Goal: Task Accomplishment & Management: Complete application form

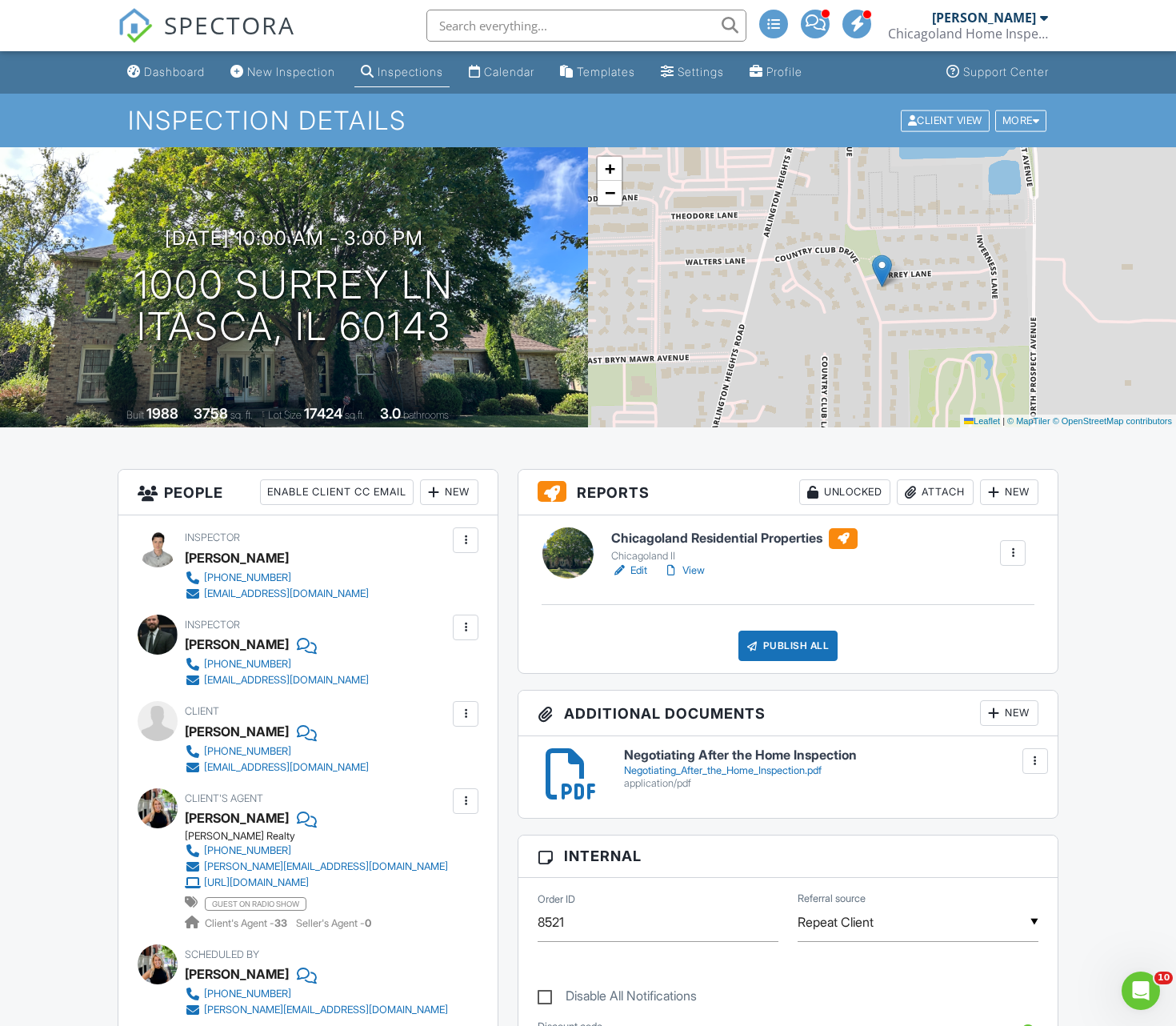
click at [694, 570] on link "View" at bounding box center [684, 570] width 42 height 16
click at [772, 650] on div "Publish All" at bounding box center [788, 646] width 100 height 30
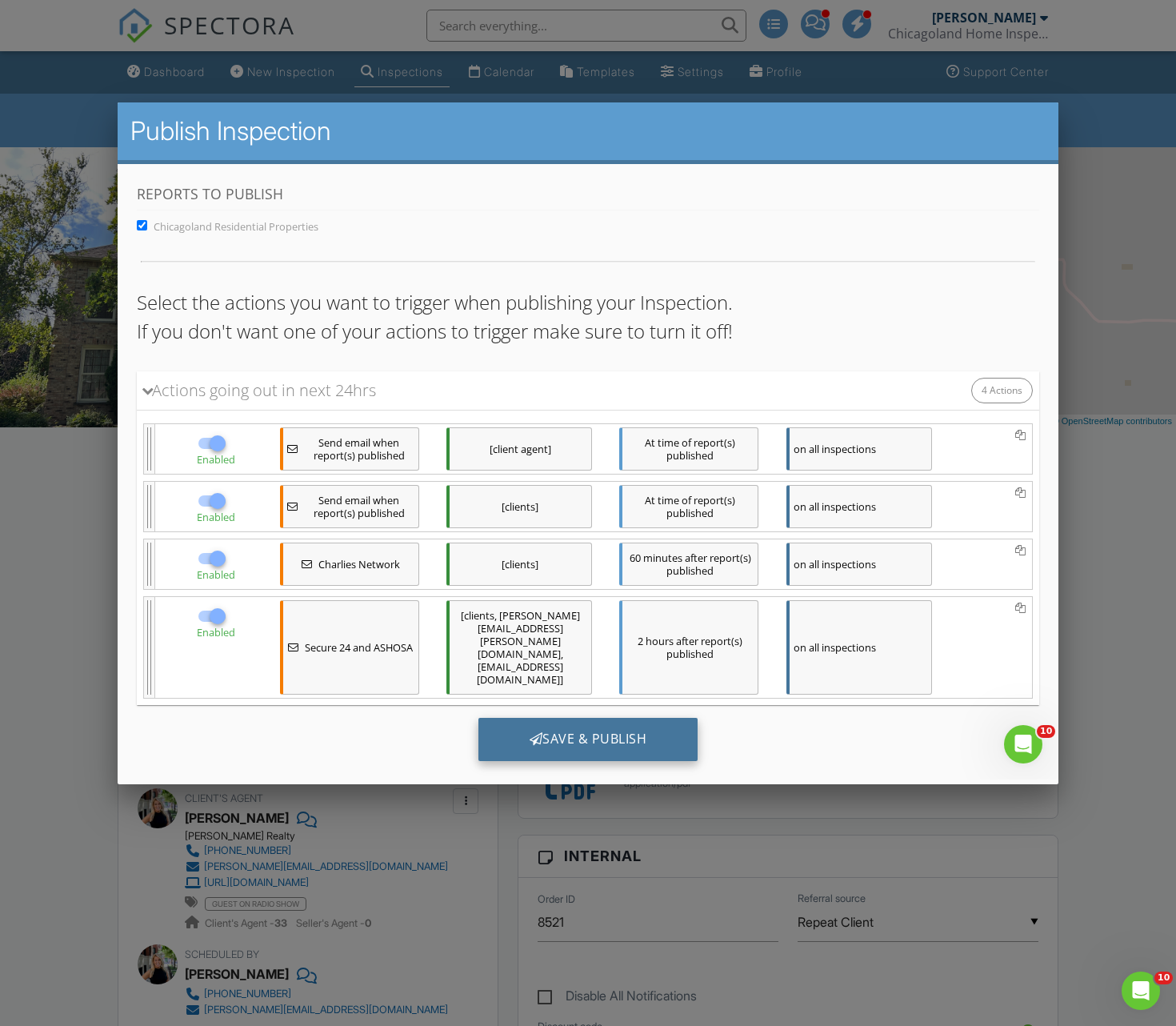
click at [602, 718] on div "Save & Publish" at bounding box center [588, 739] width 220 height 43
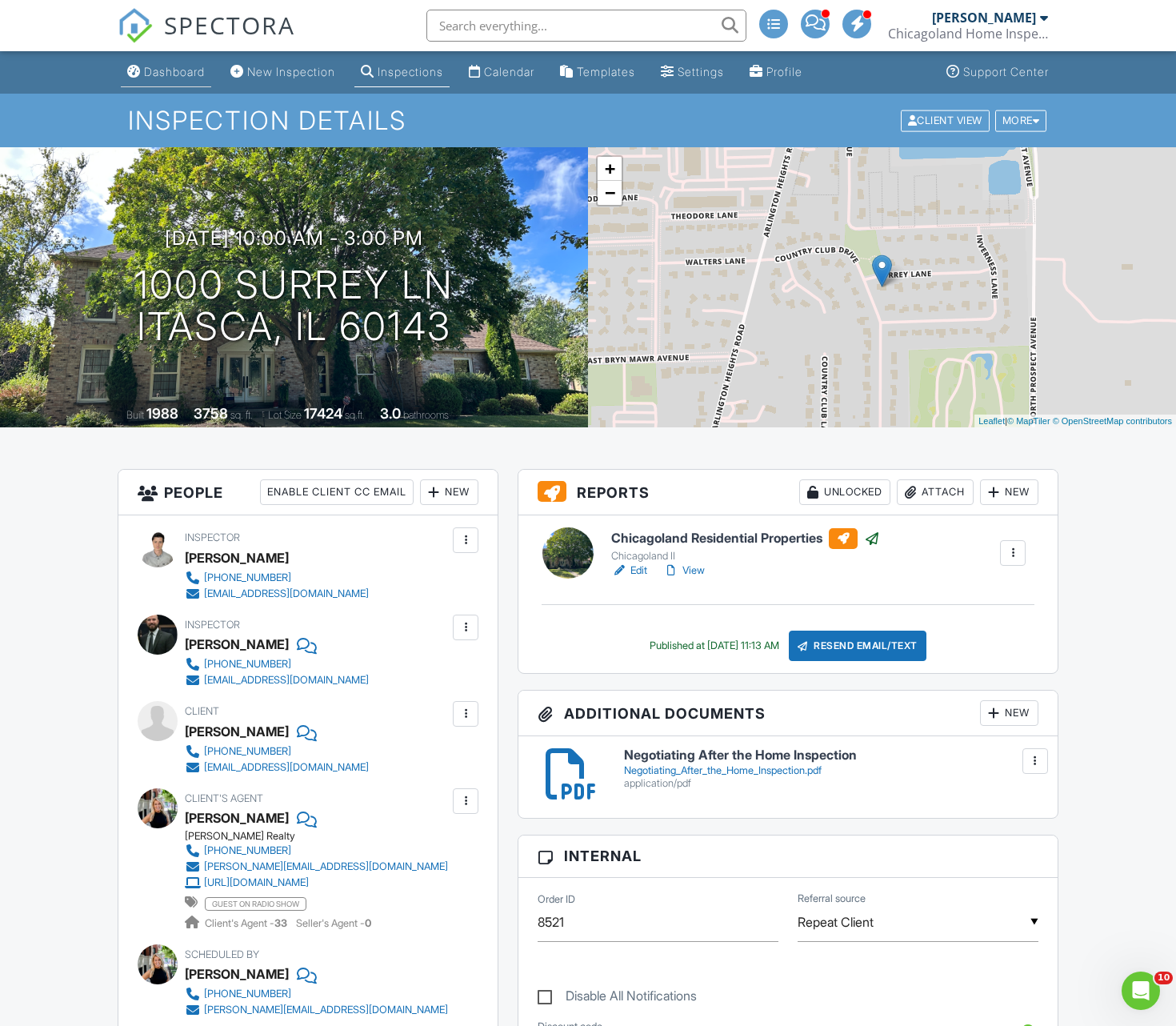
click at [174, 77] on div "Dashboard" at bounding box center [175, 71] width 61 height 14
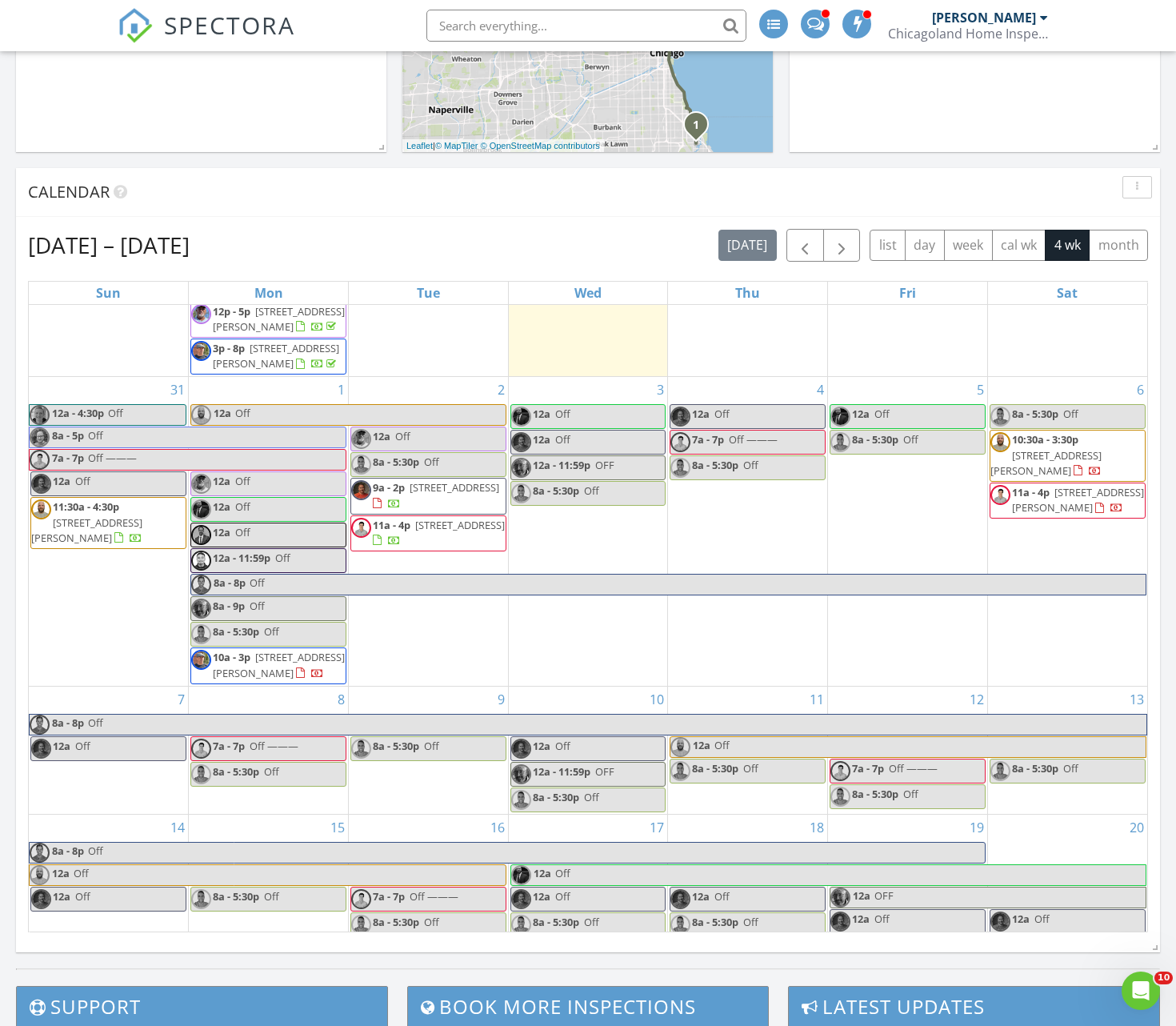
scroll to position [425, 0]
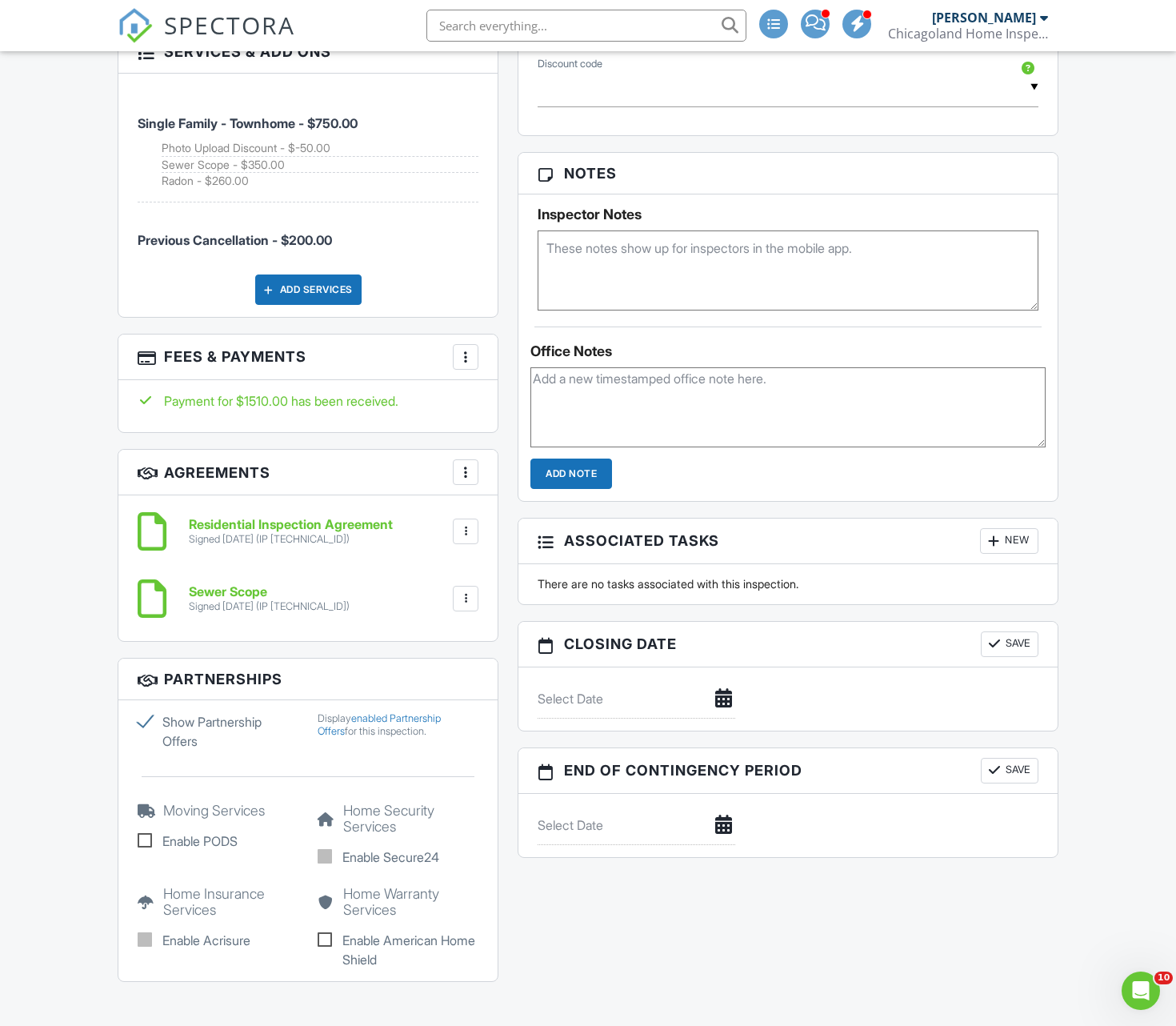
scroll to position [936, 0]
click at [343, 520] on h6 "Residential Inspection Agreement" at bounding box center [291, 524] width 204 height 14
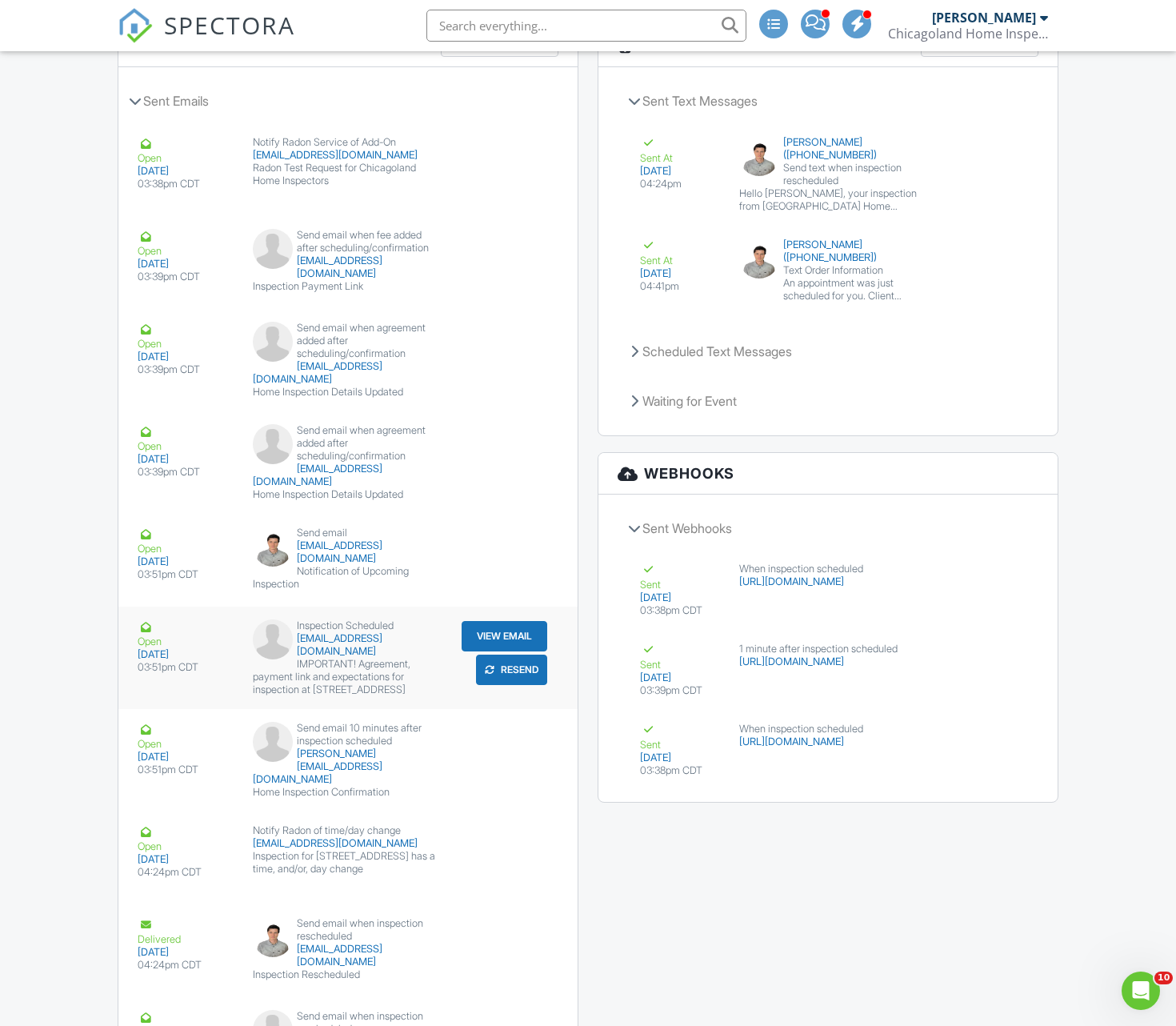
scroll to position [2070, 0]
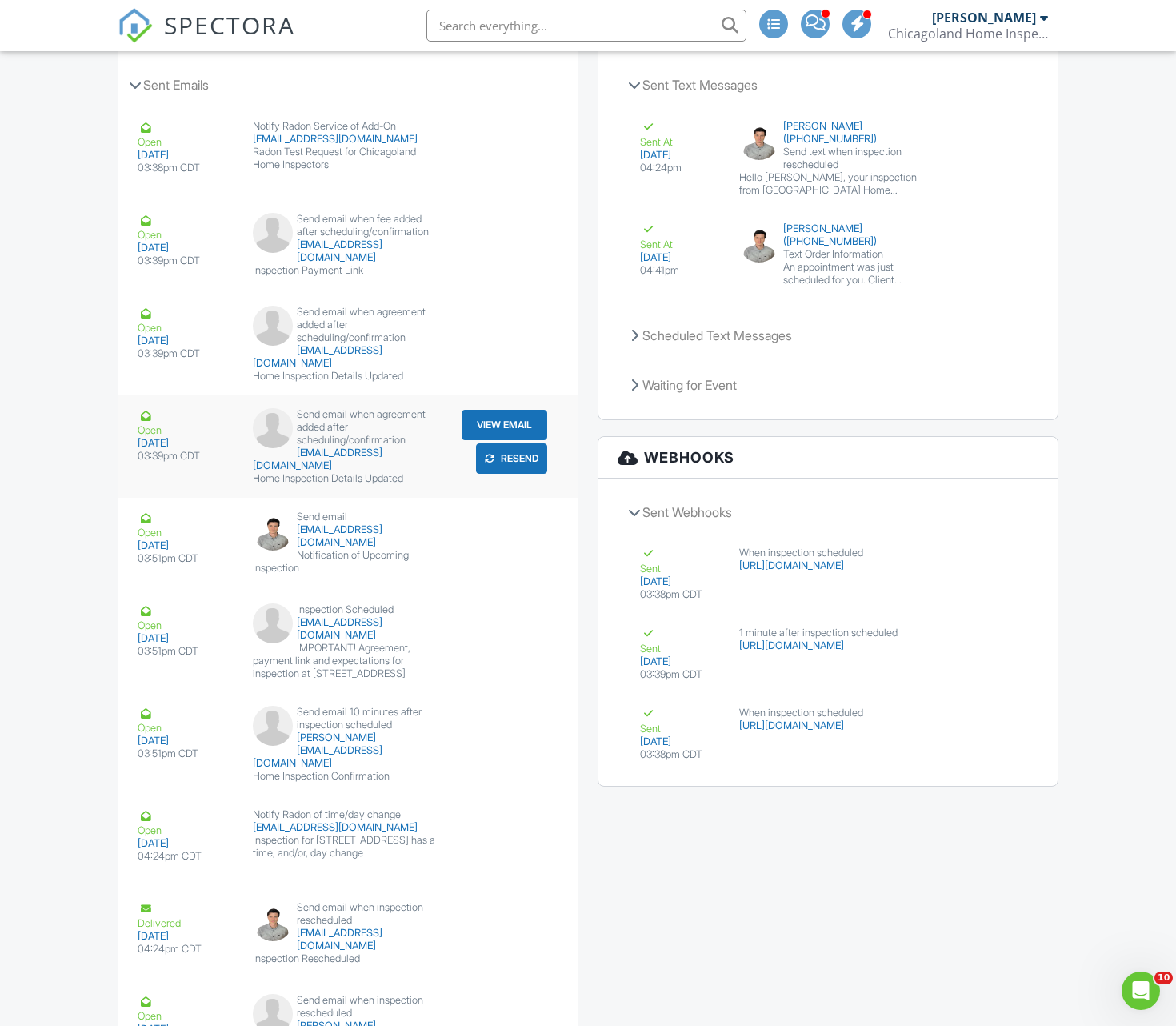
click at [511, 409] on button "View Email" at bounding box center [504, 424] width 86 height 30
click at [504, 605] on button "View Email" at bounding box center [504, 620] width 86 height 30
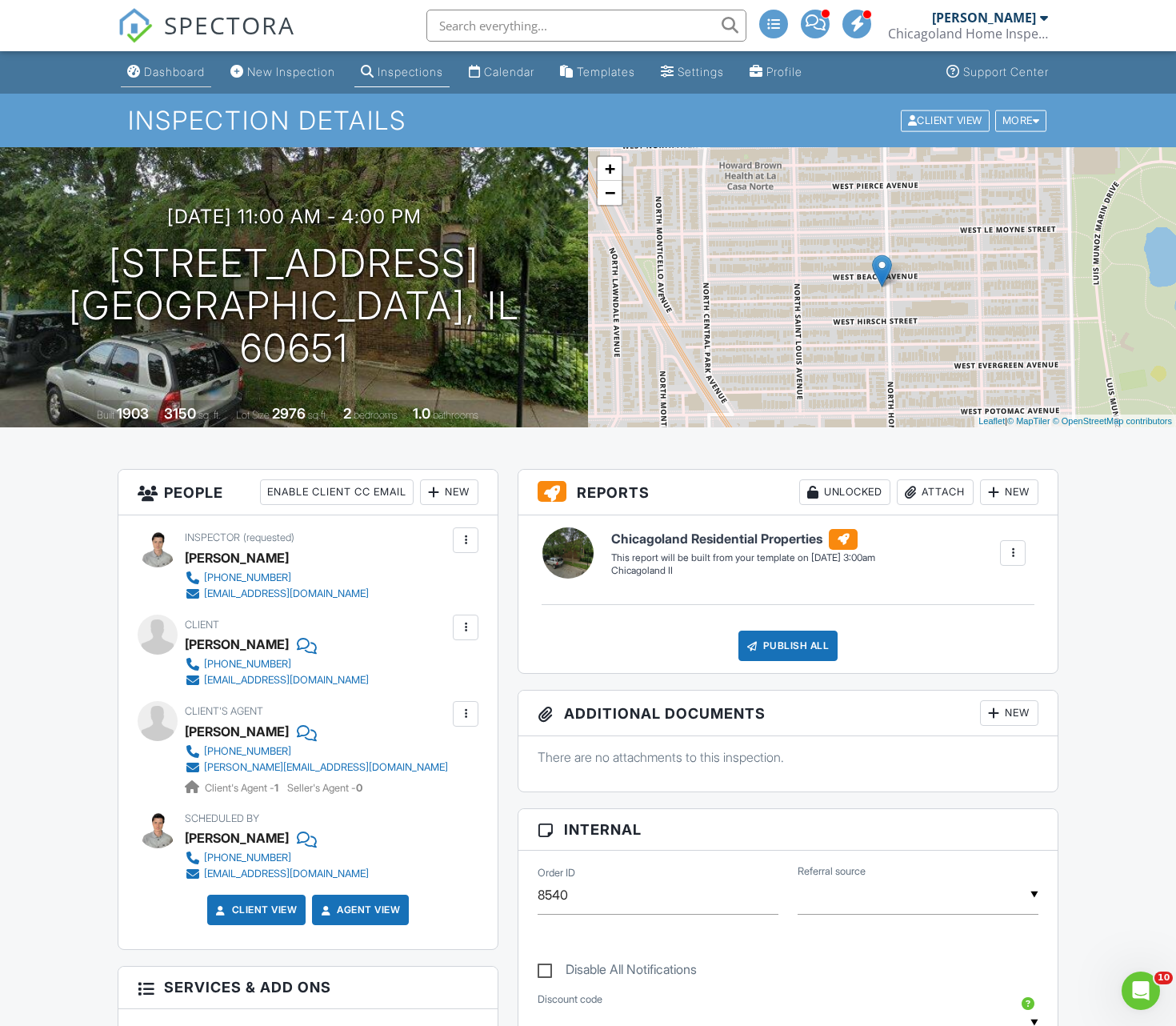
scroll to position [0, 0]
click at [298, 68] on div "New Inspection" at bounding box center [292, 71] width 88 height 14
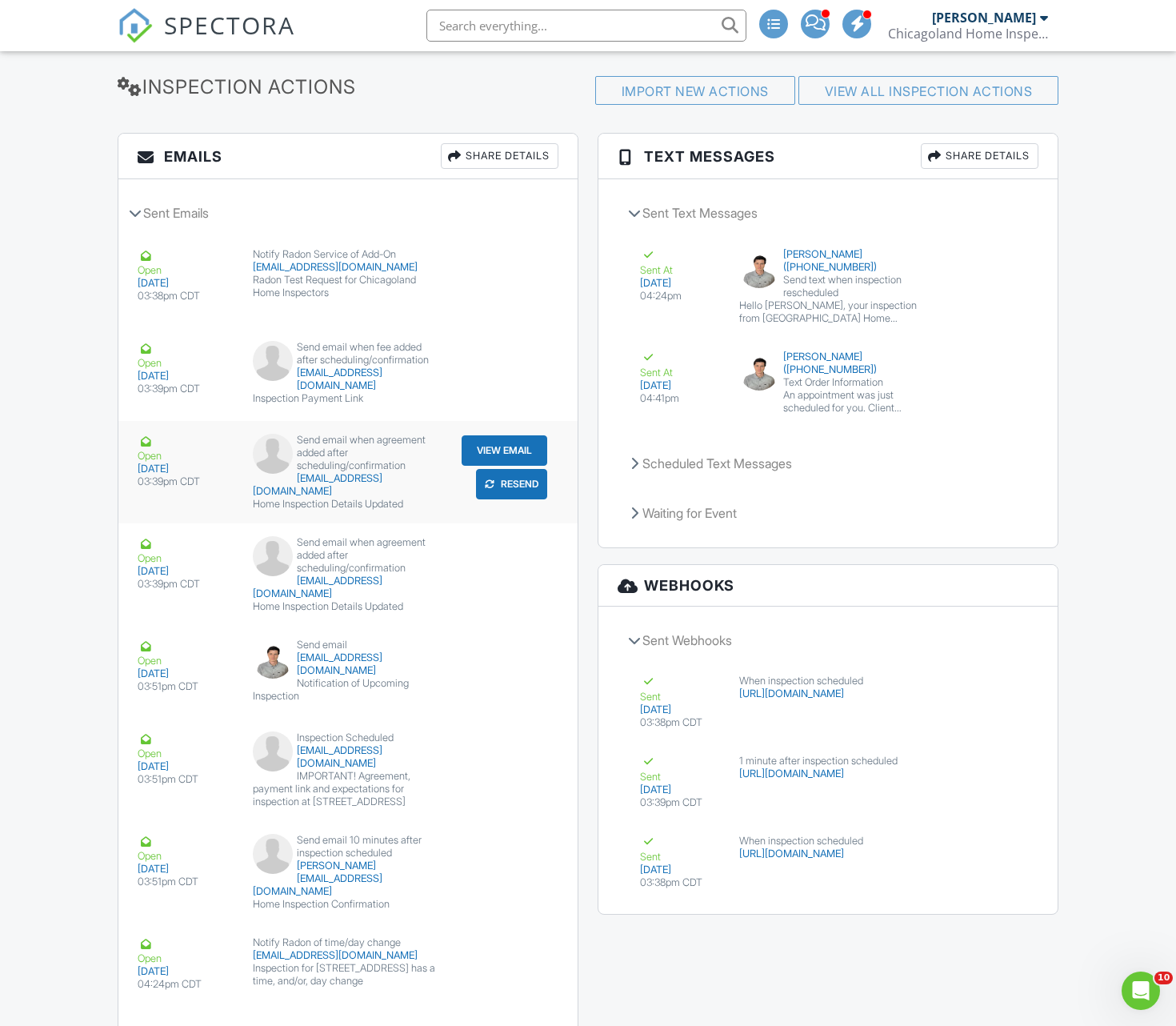
scroll to position [1944, 0]
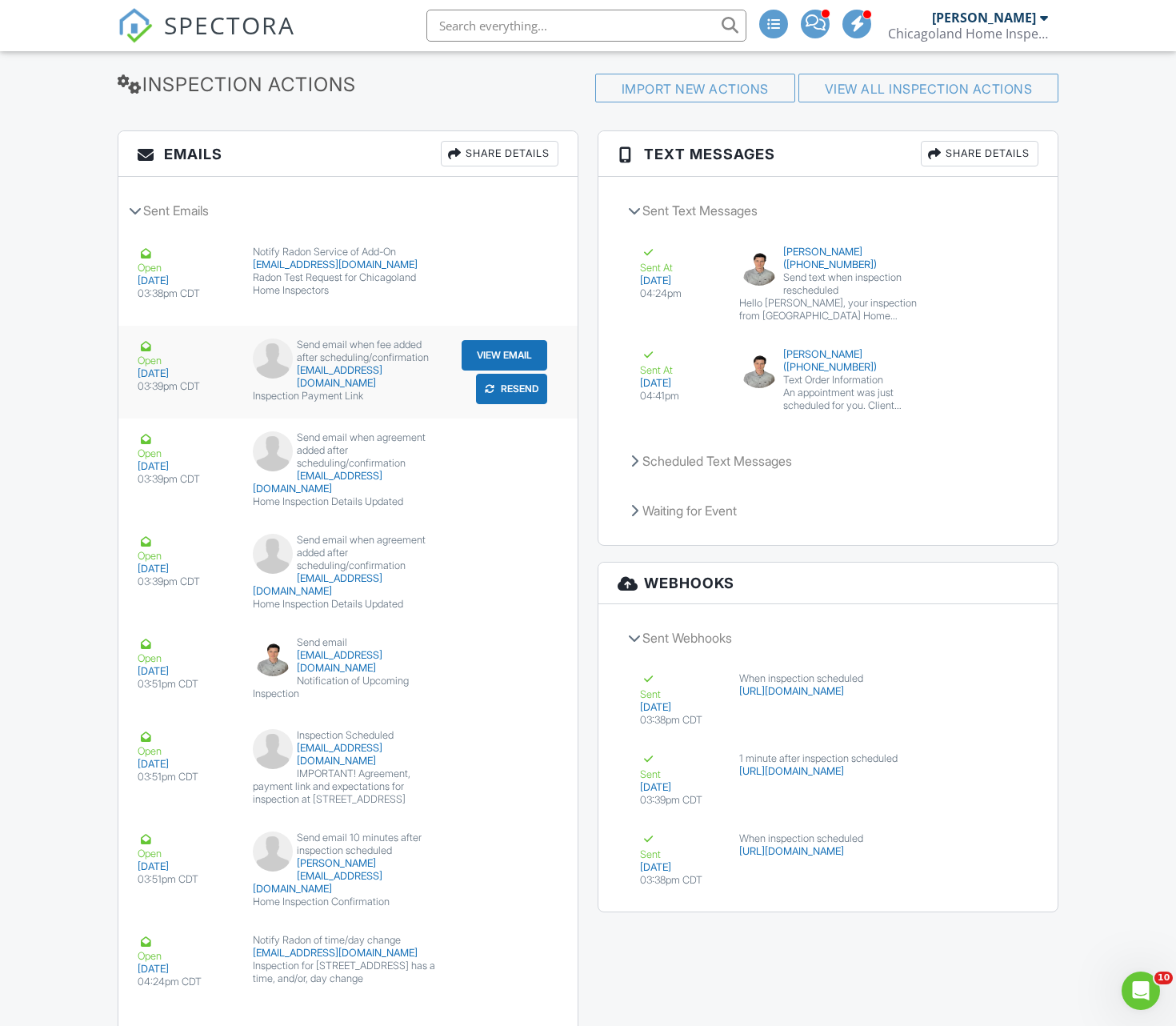
click at [506, 348] on button "View Email" at bounding box center [504, 356] width 86 height 30
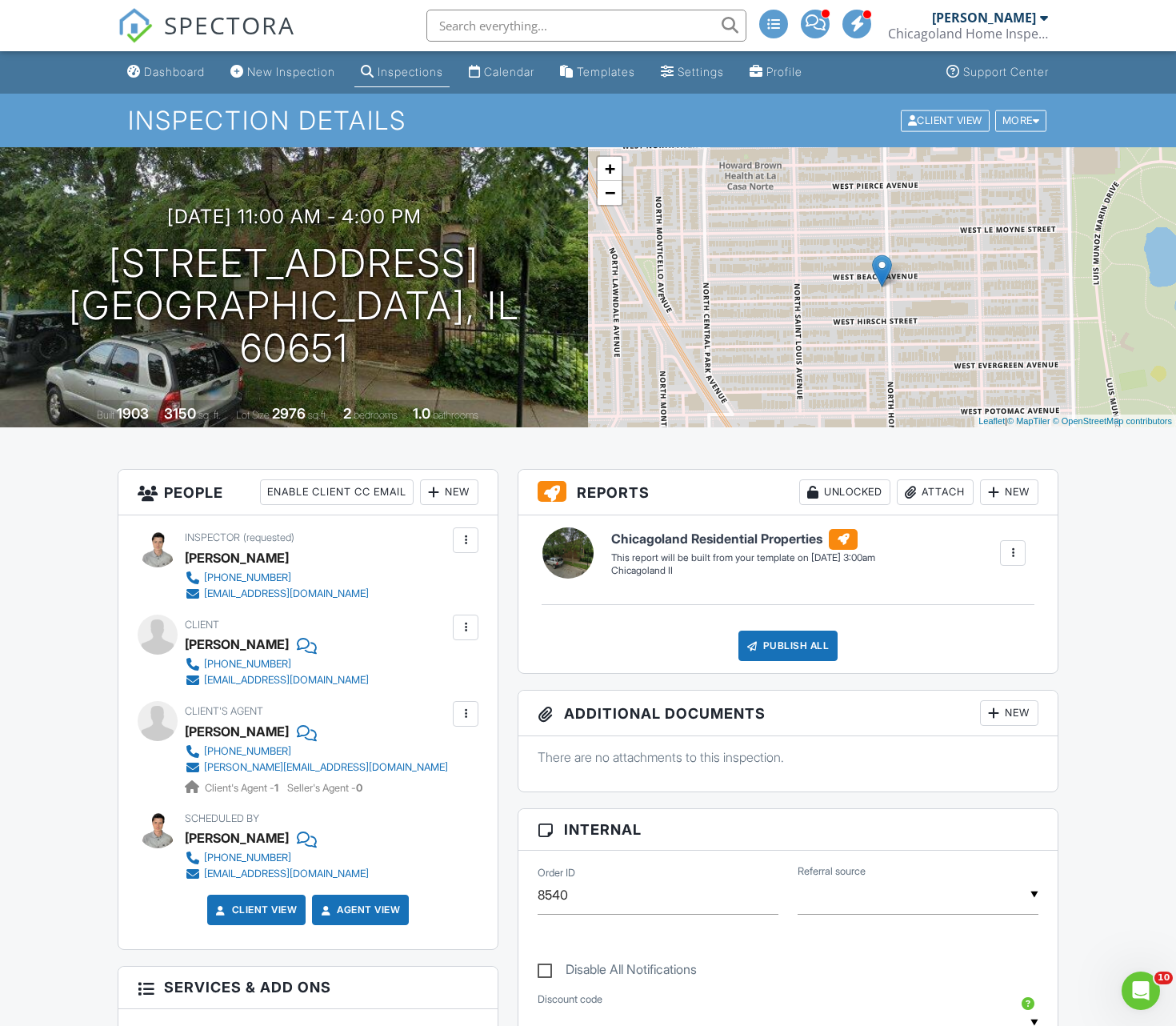
scroll to position [0, 0]
click at [177, 76] on div "Dashboard" at bounding box center [175, 71] width 61 height 14
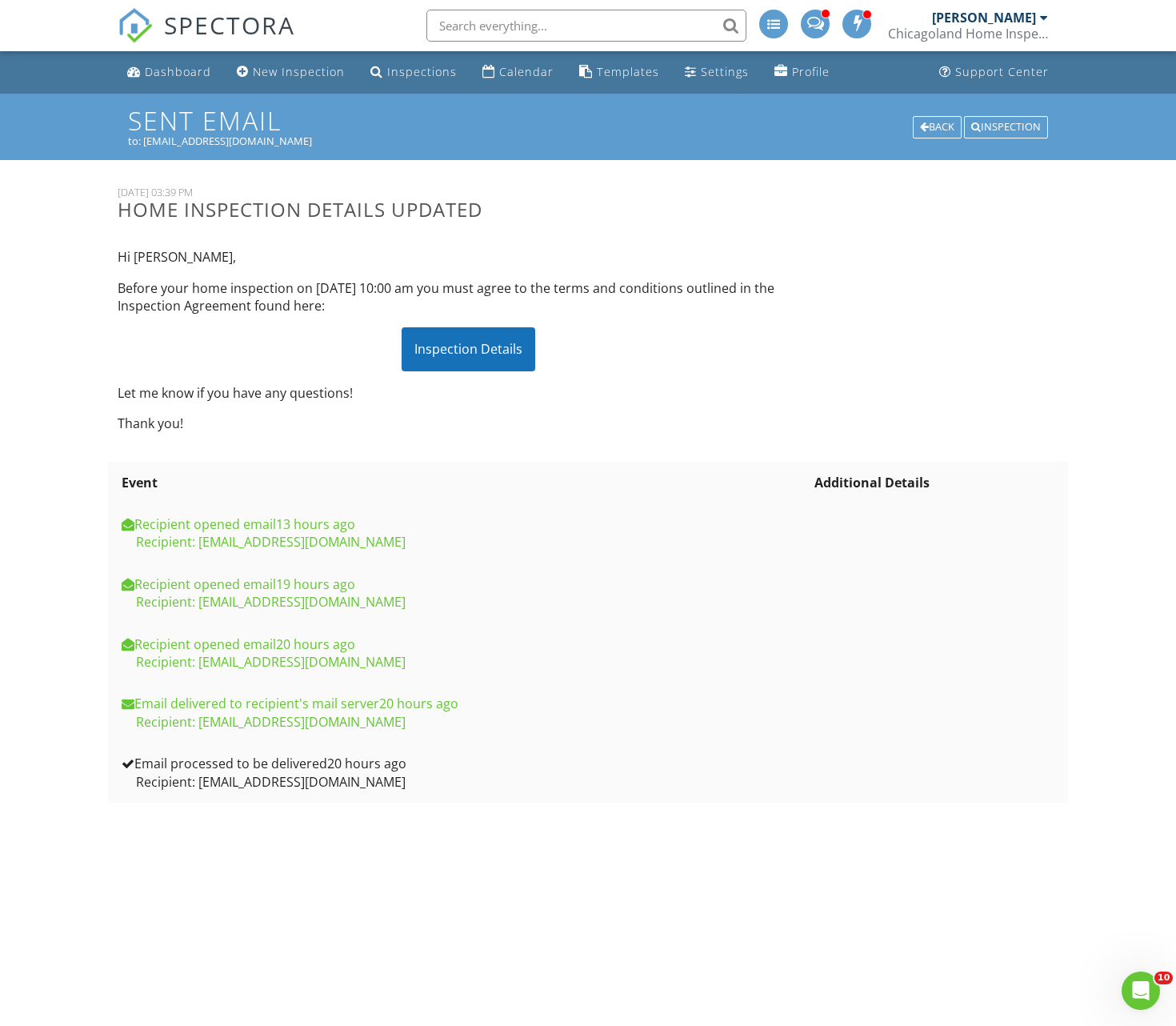
click at [465, 351] on div "Inspection Details" at bounding box center [468, 349] width 134 height 43
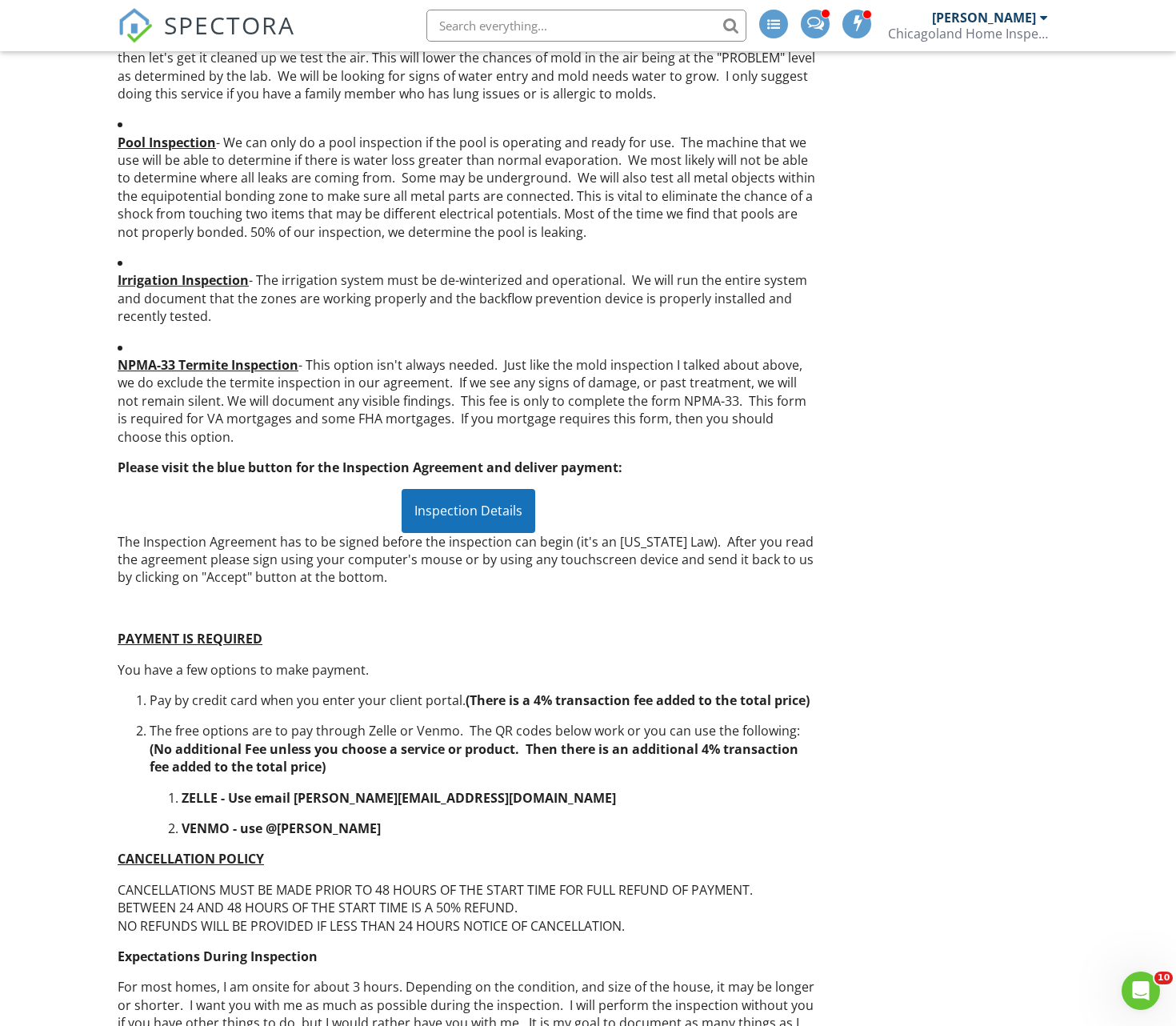
scroll to position [1407, 0]
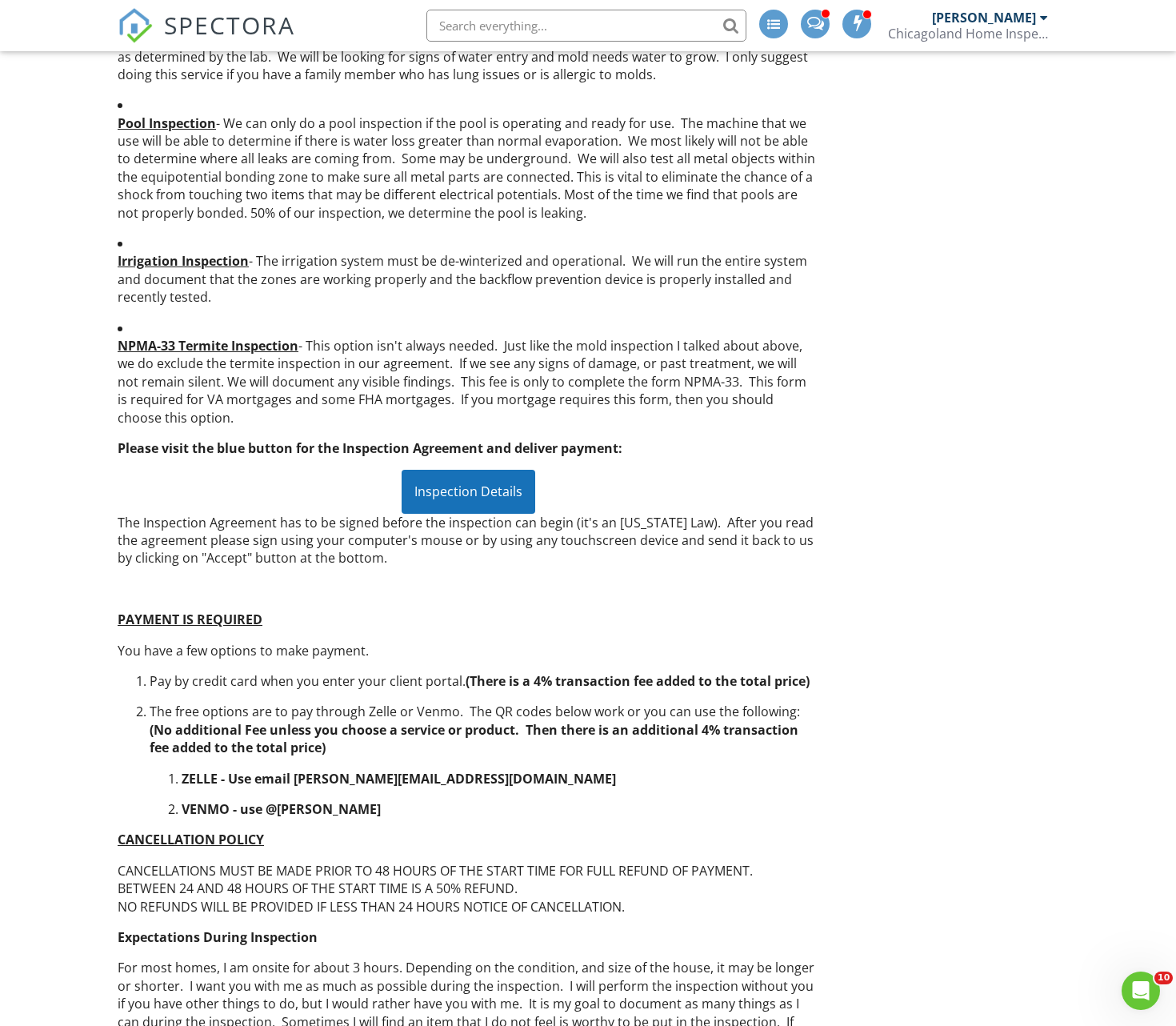
click at [452, 469] on div "Inspection Details" at bounding box center [468, 491] width 134 height 43
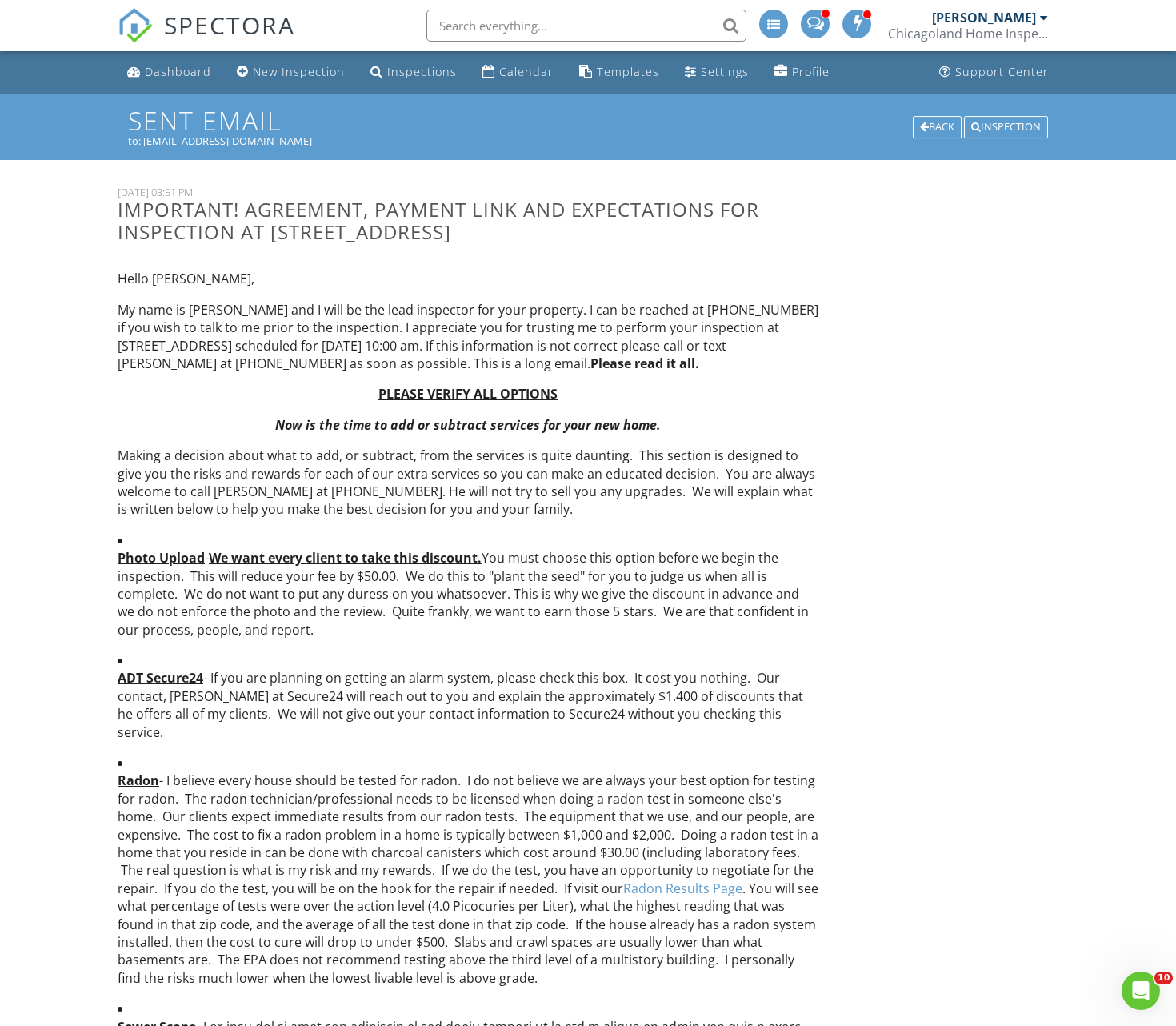
scroll to position [0, 0]
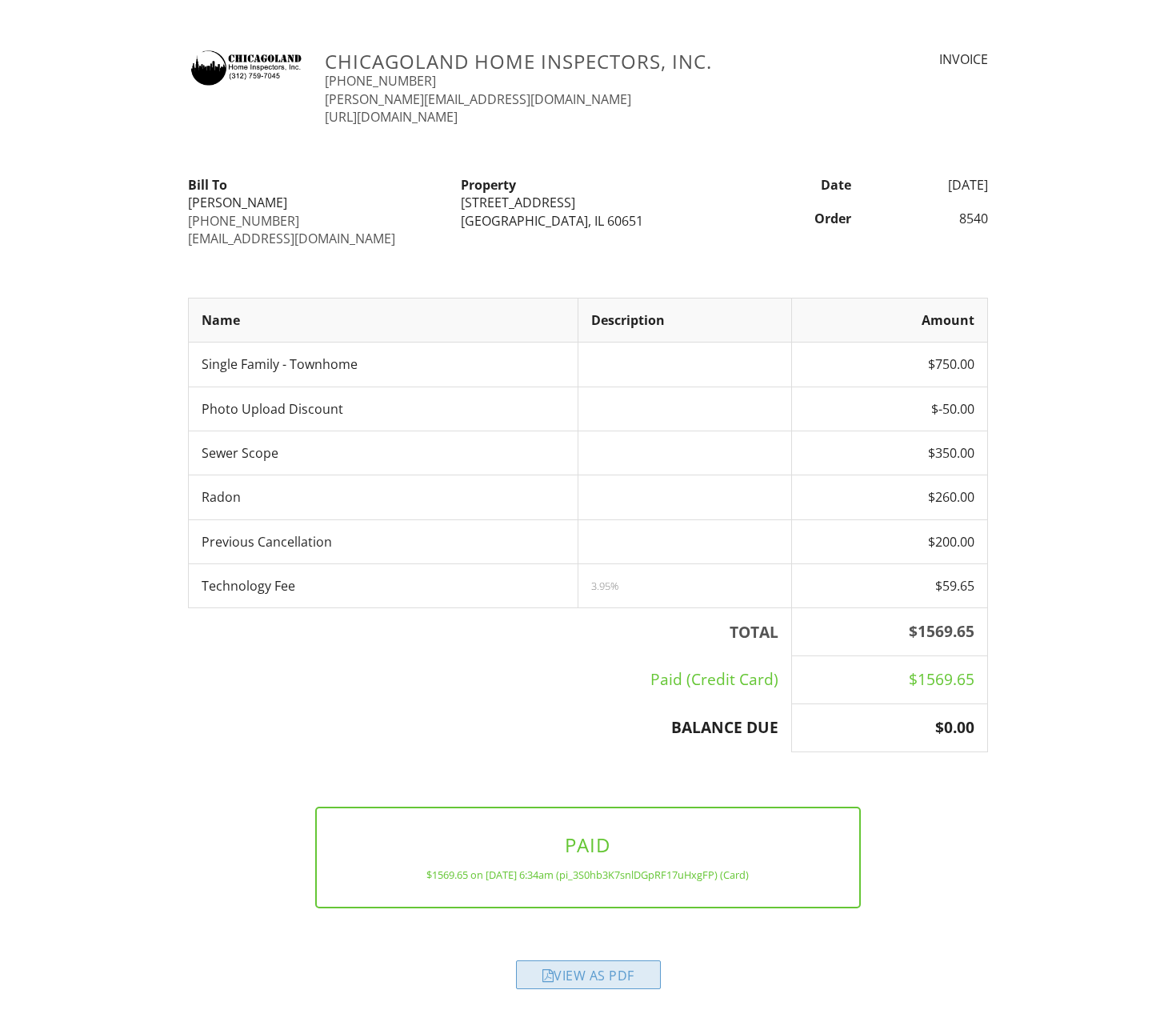
click at [574, 977] on div "View as PDF" at bounding box center [588, 975] width 145 height 29
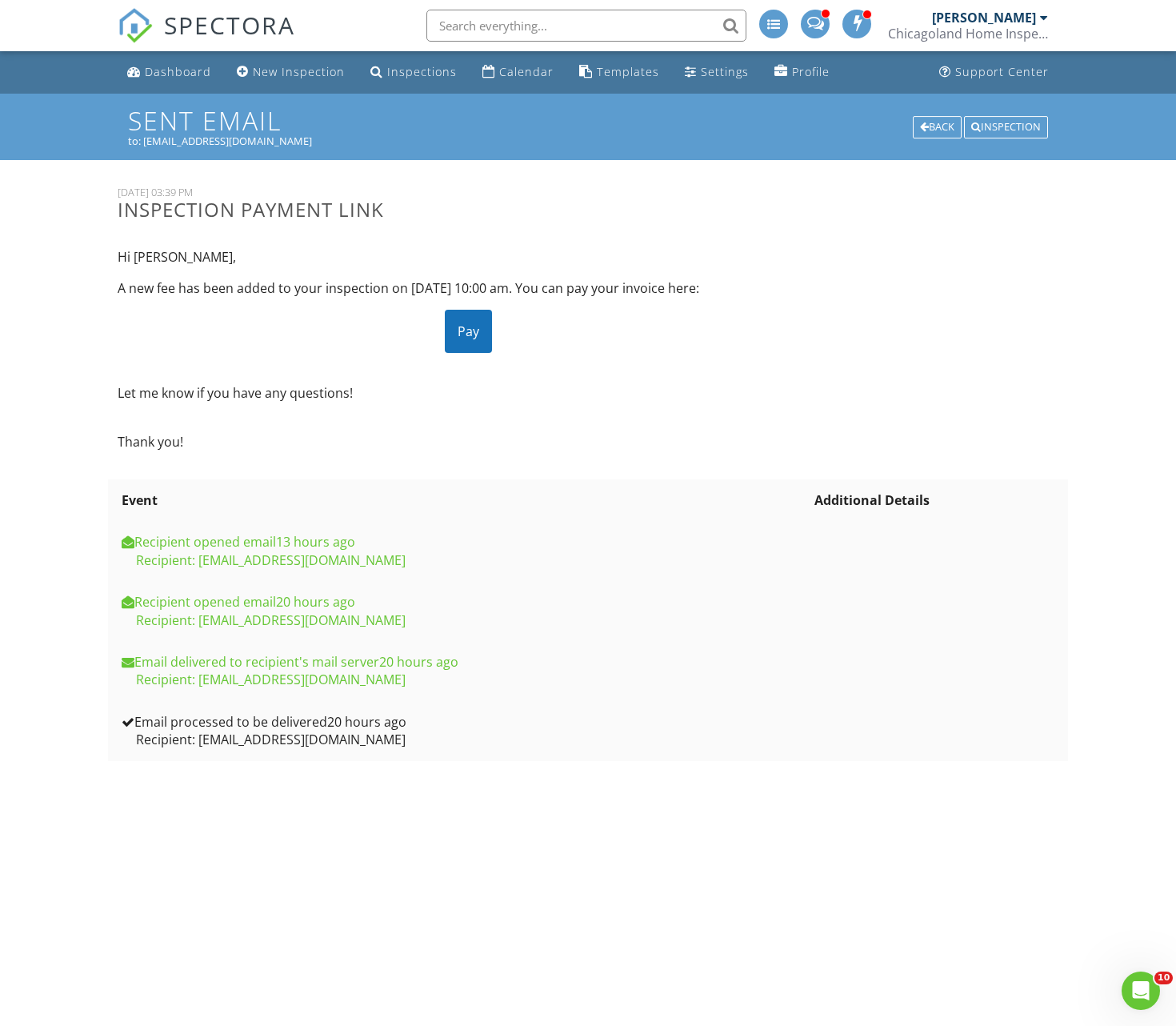
click at [466, 340] on div "Pay" at bounding box center [468, 332] width 47 height 43
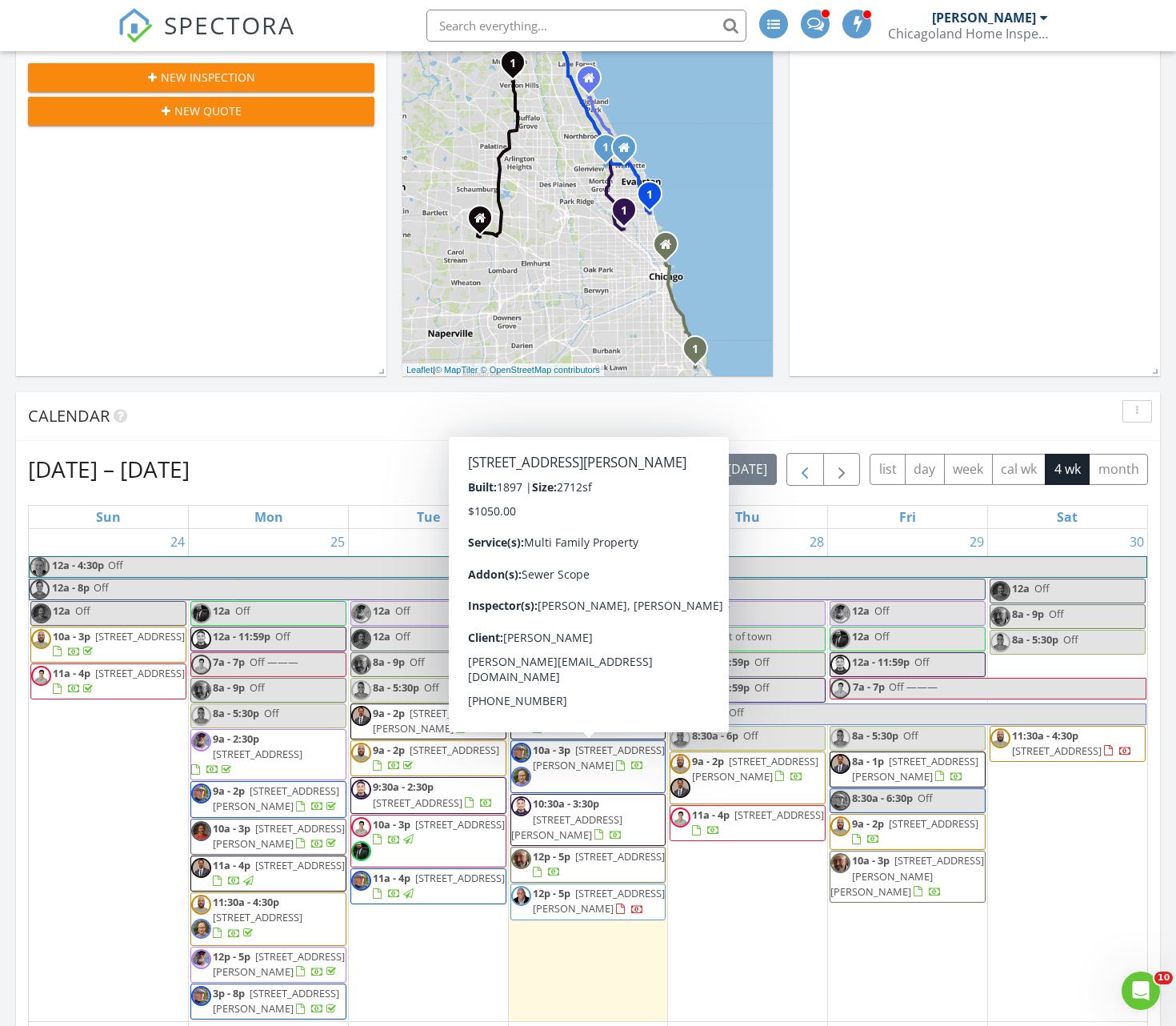
click at [803, 478] on span "button" at bounding box center [805, 469] width 19 height 19
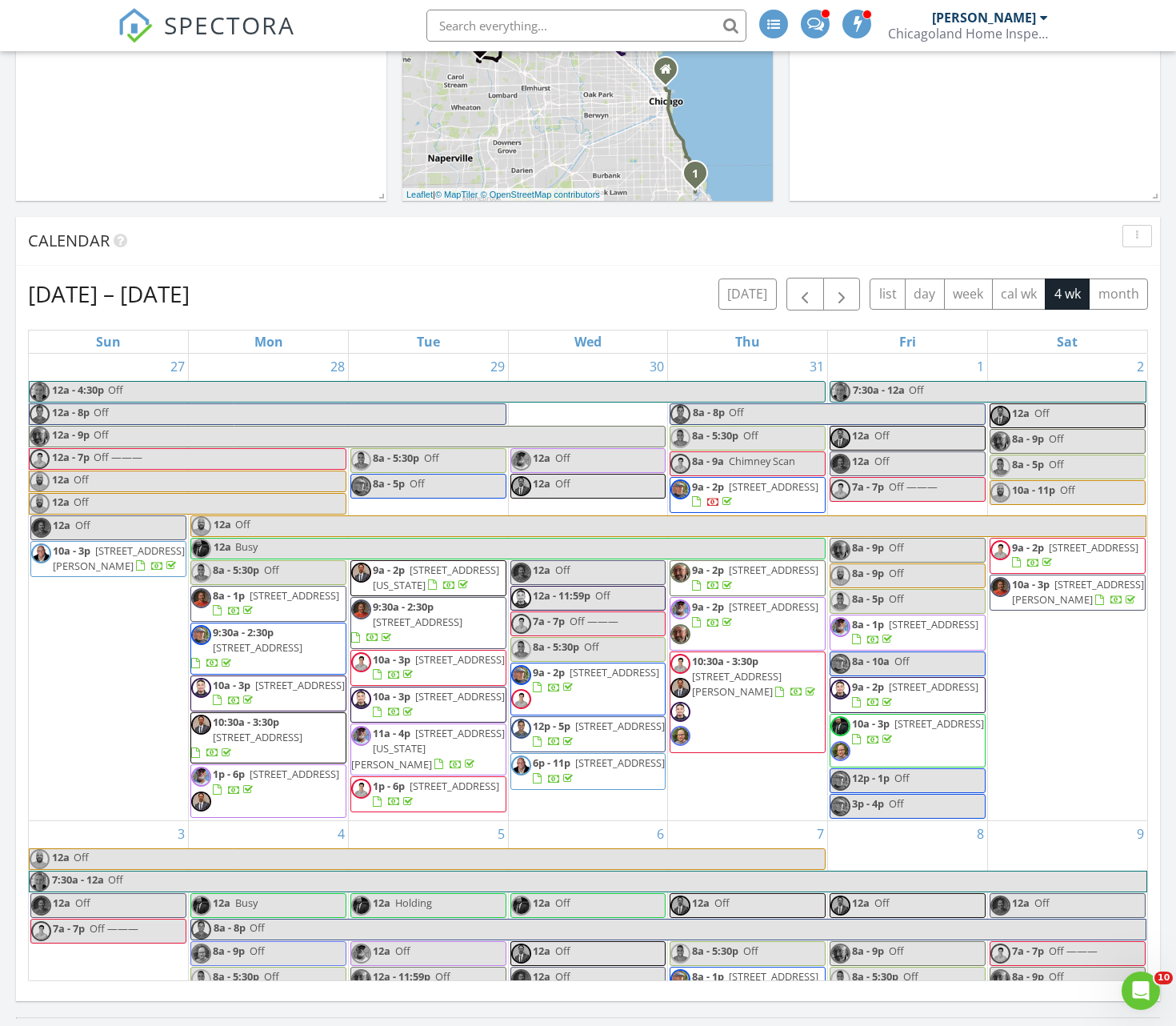
scroll to position [488, 0]
click at [802, 293] on span "button" at bounding box center [805, 294] width 19 height 19
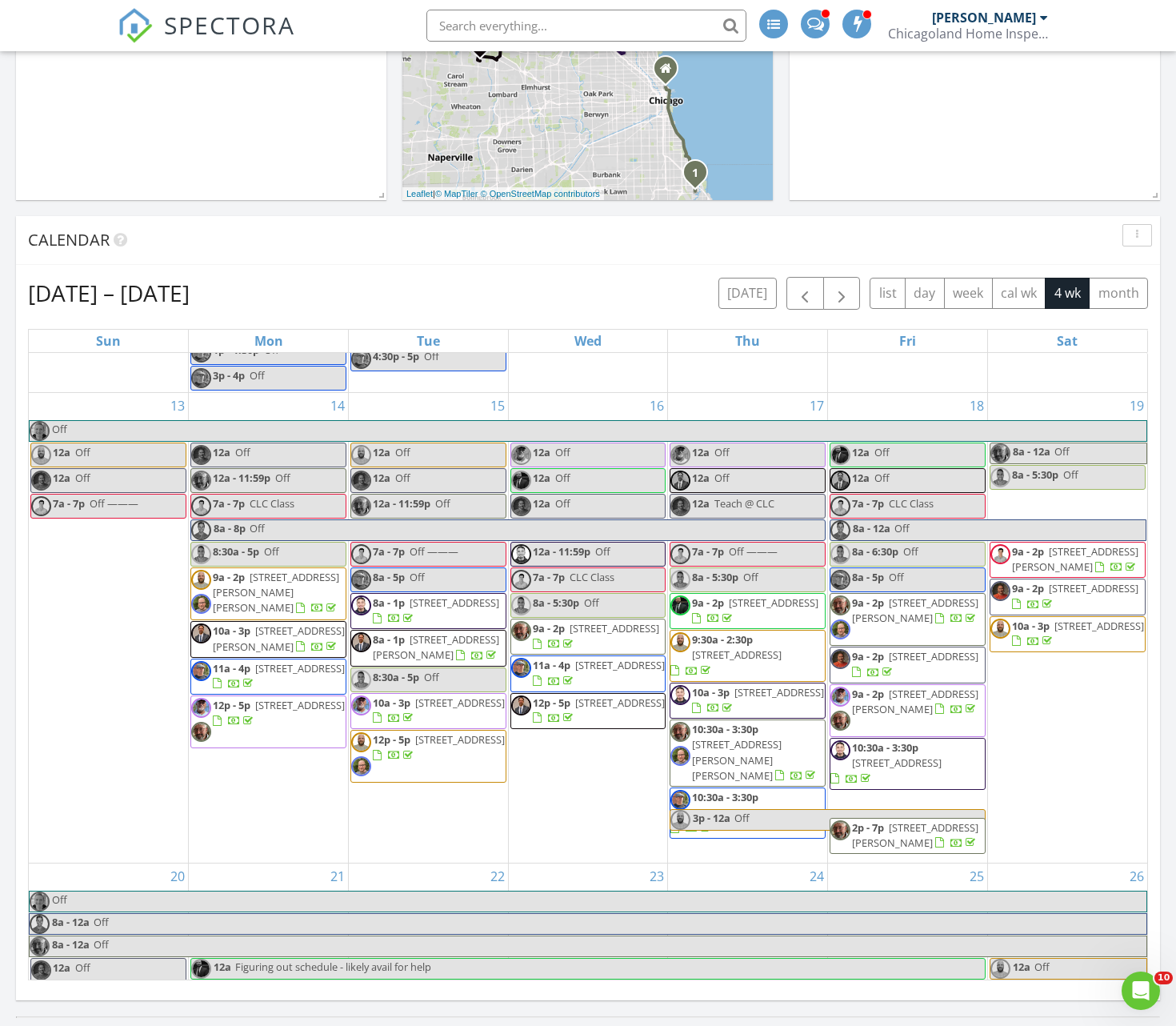
scroll to position [857, 0]
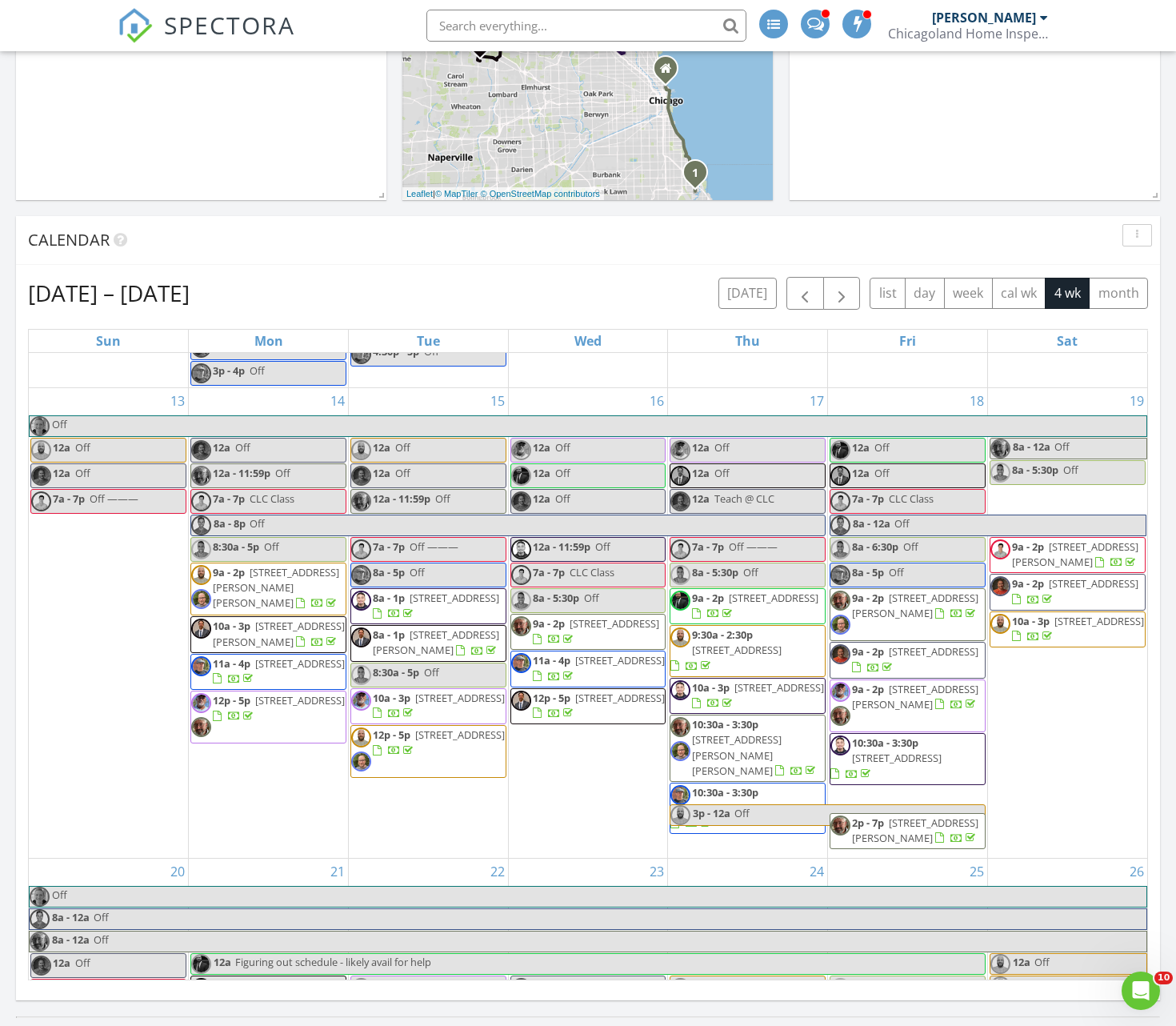
click at [543, 25] on input "text" at bounding box center [586, 26] width 320 height 32
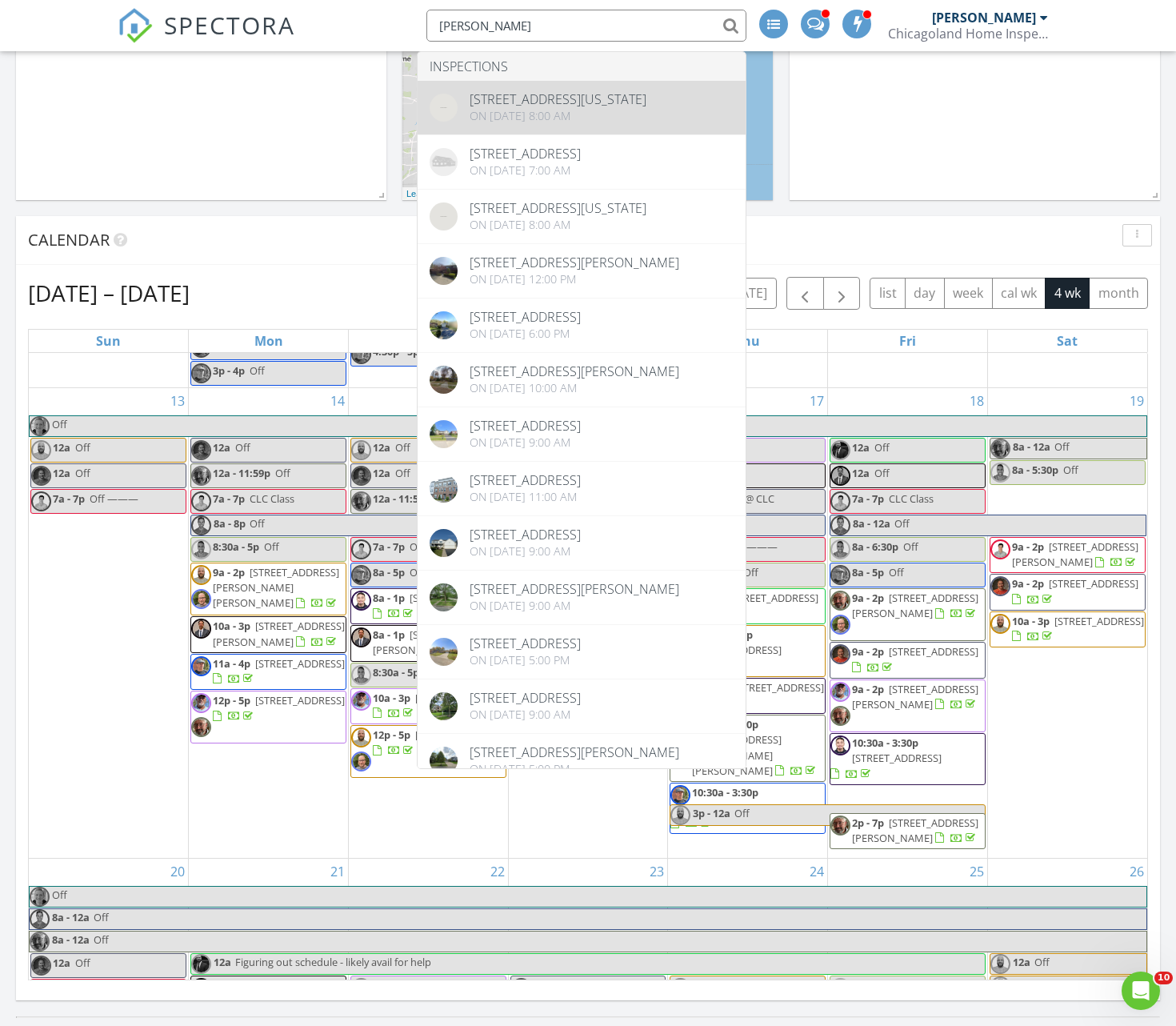
type input "Charlie belle"
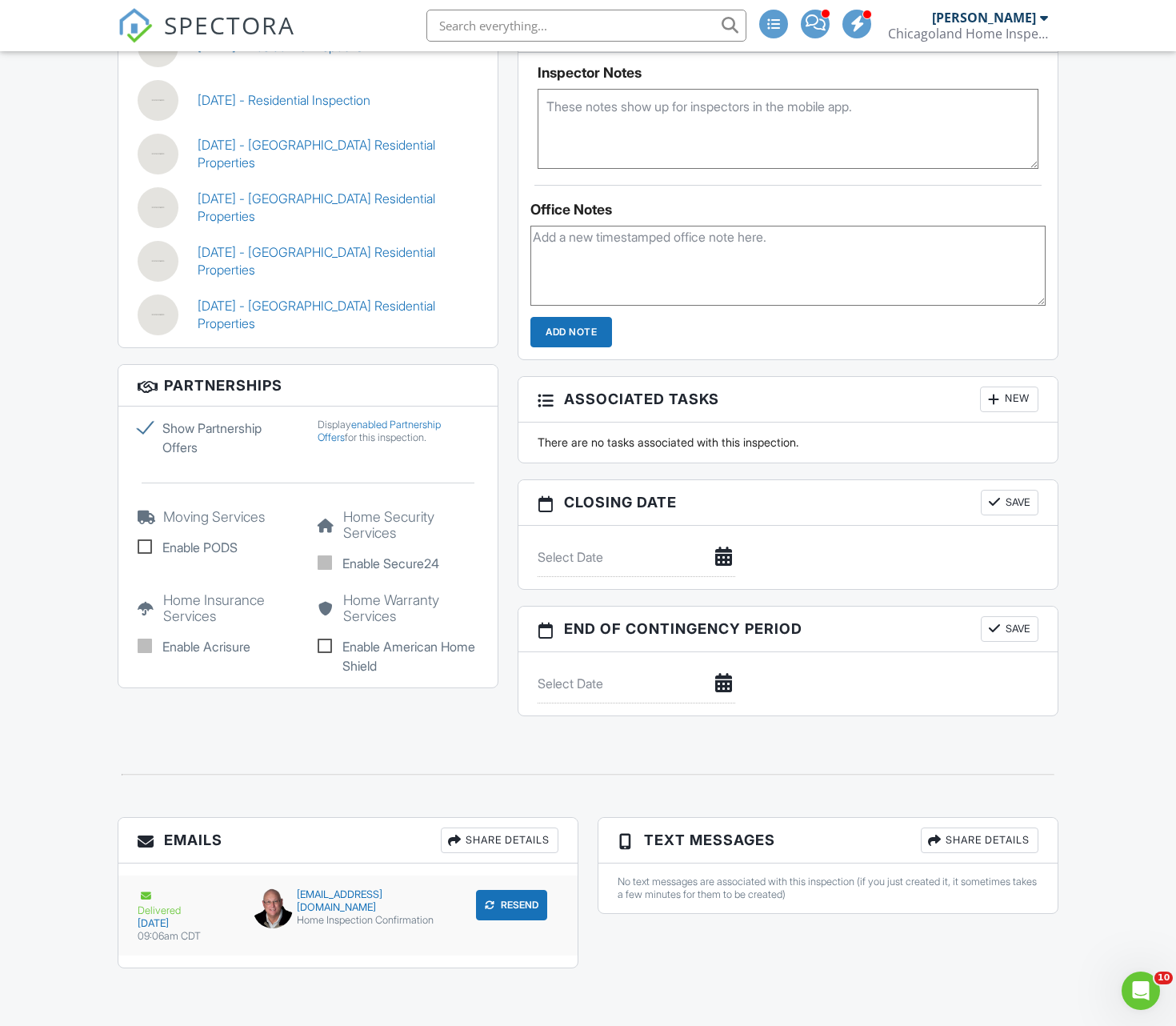
scroll to position [1413, 0]
click at [342, 914] on div "charlie@chicagolandhomeinspectors.net" at bounding box center [348, 901] width 191 height 26
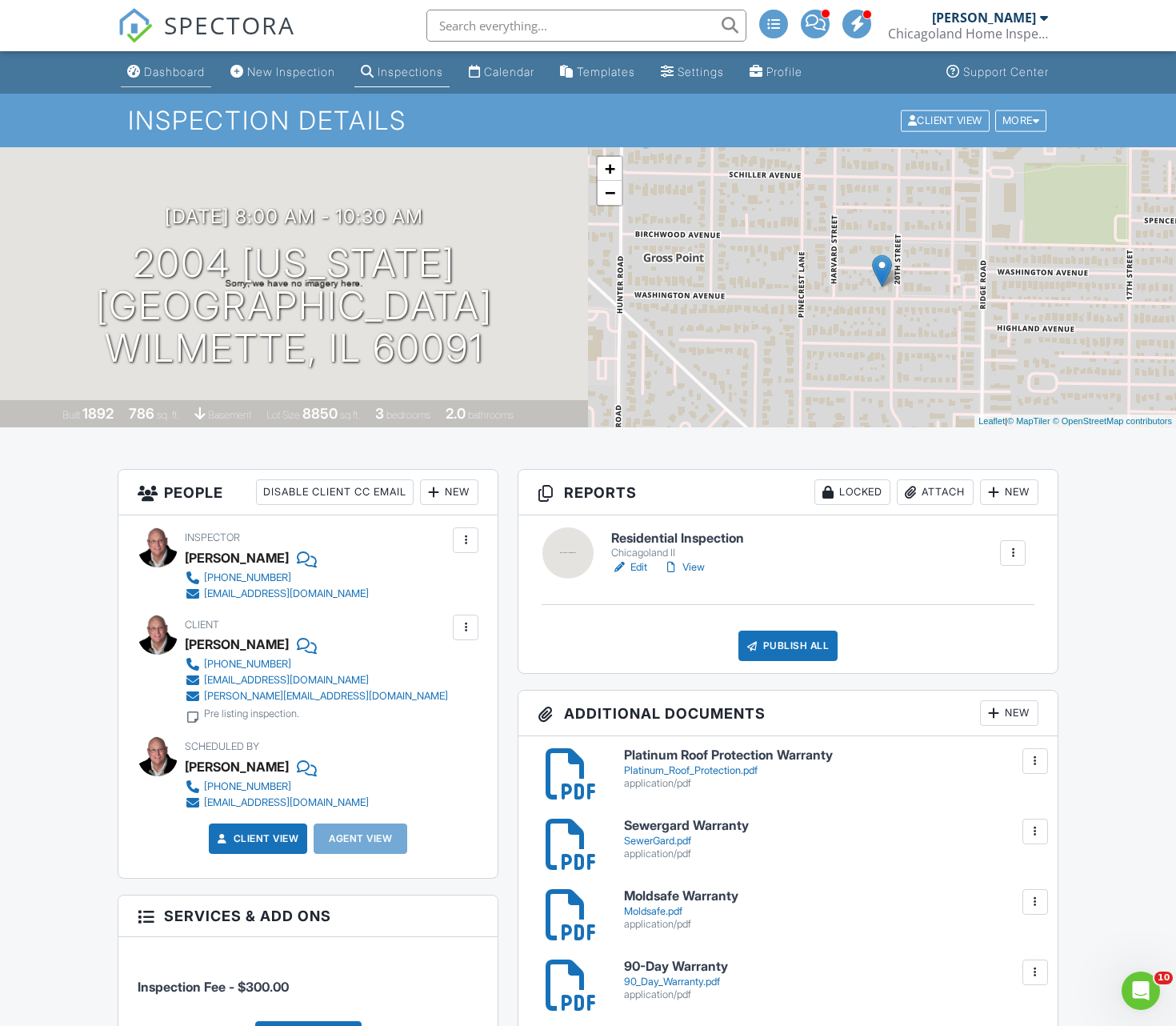
scroll to position [0, 0]
click at [157, 73] on div "Dashboard" at bounding box center [175, 71] width 61 height 14
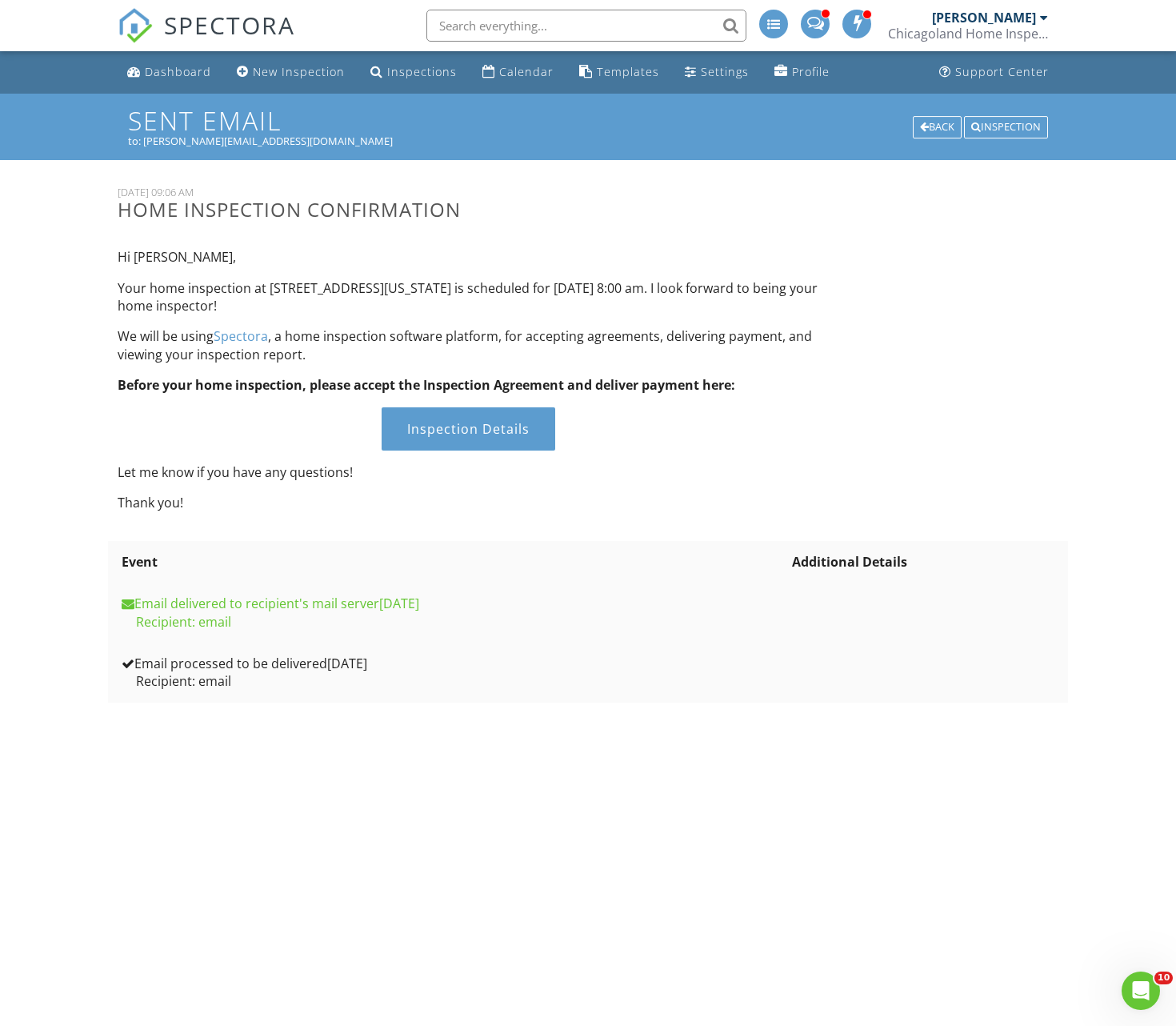
click at [480, 424] on div "Inspection Details" at bounding box center [468, 429] width 174 height 43
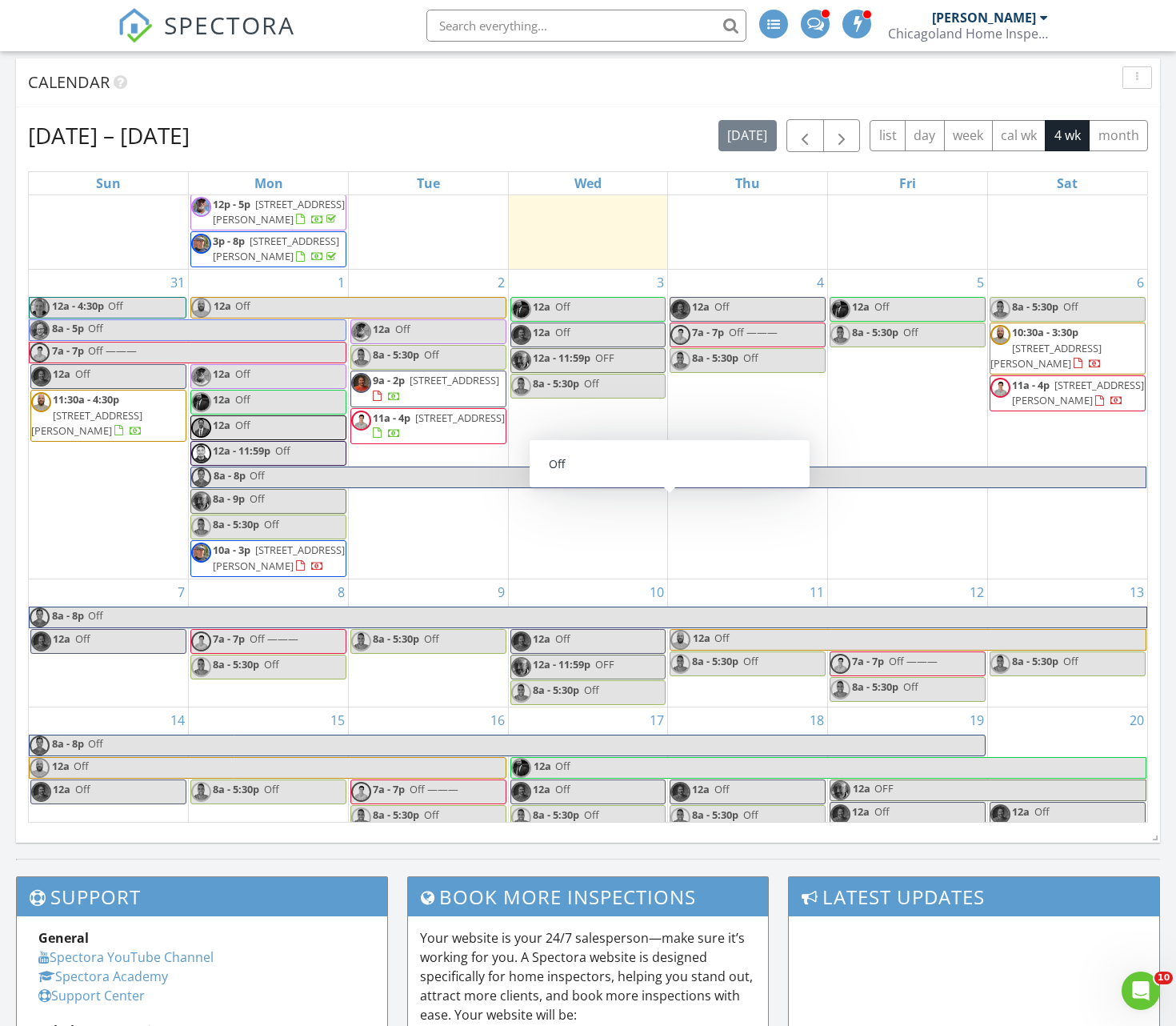
scroll to position [646, 0]
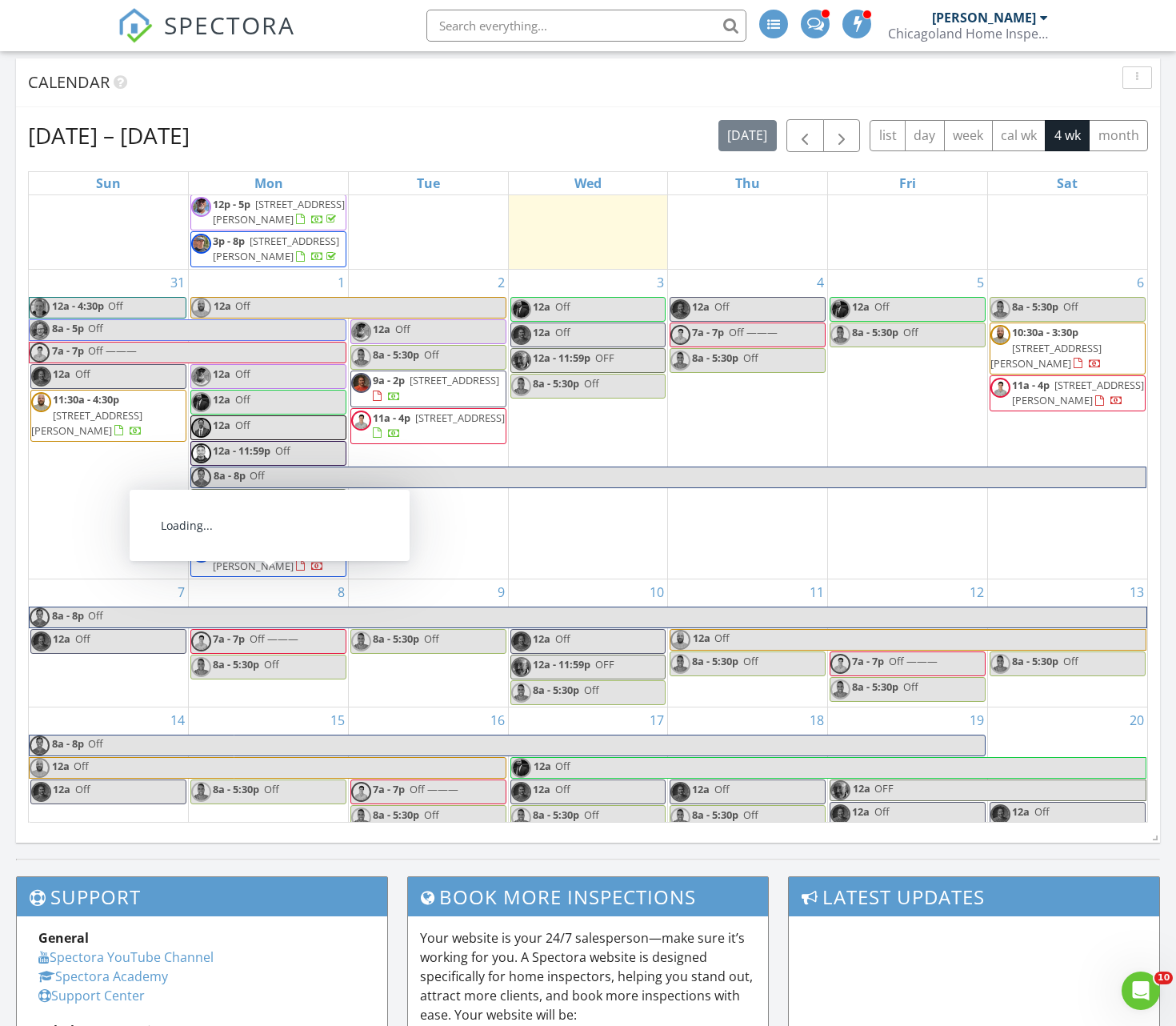
click at [442, 424] on span "[STREET_ADDRESS]" at bounding box center [460, 417] width 90 height 14
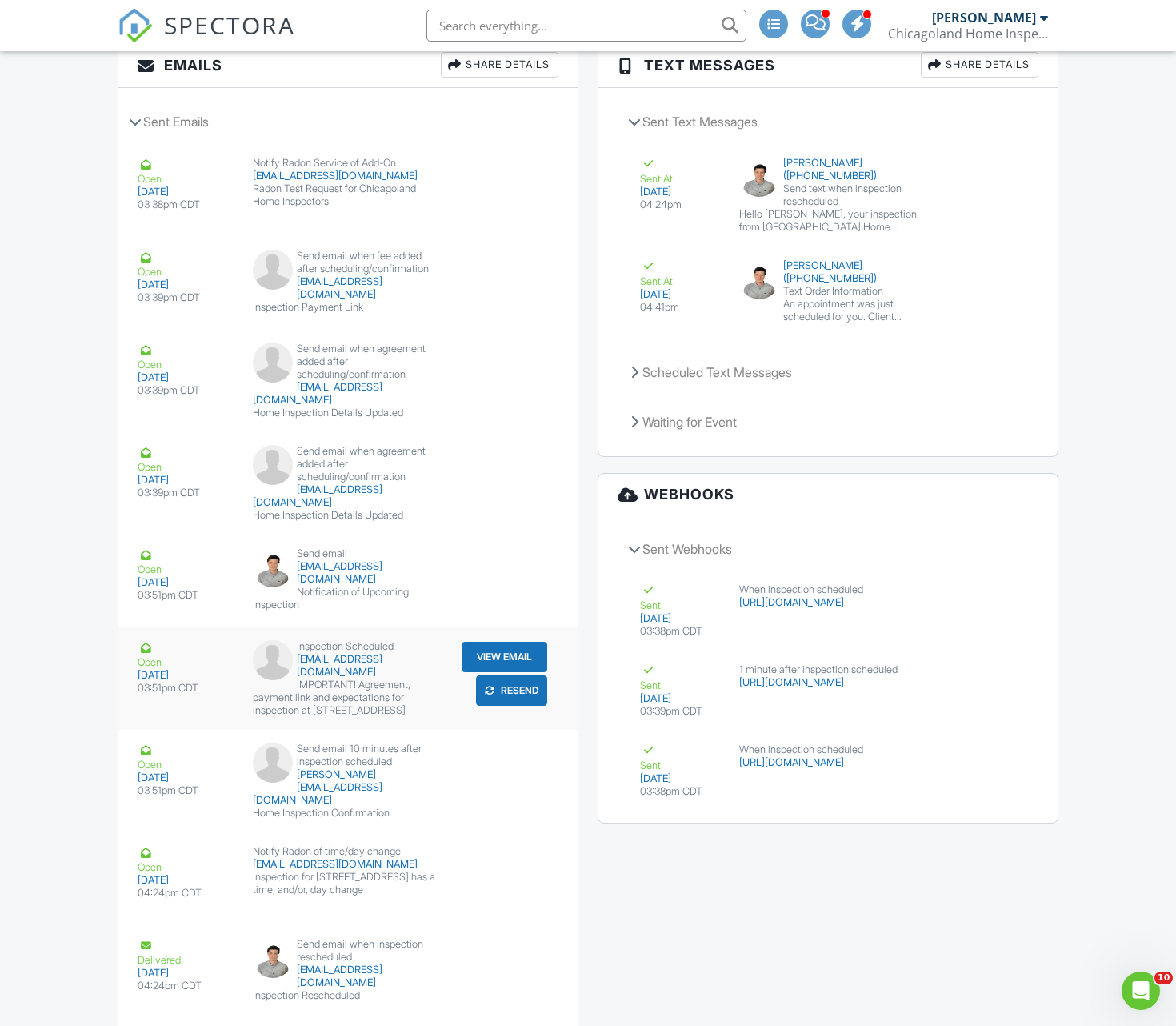
scroll to position [2033, 0]
click at [506, 642] on button "View Email" at bounding box center [504, 657] width 86 height 30
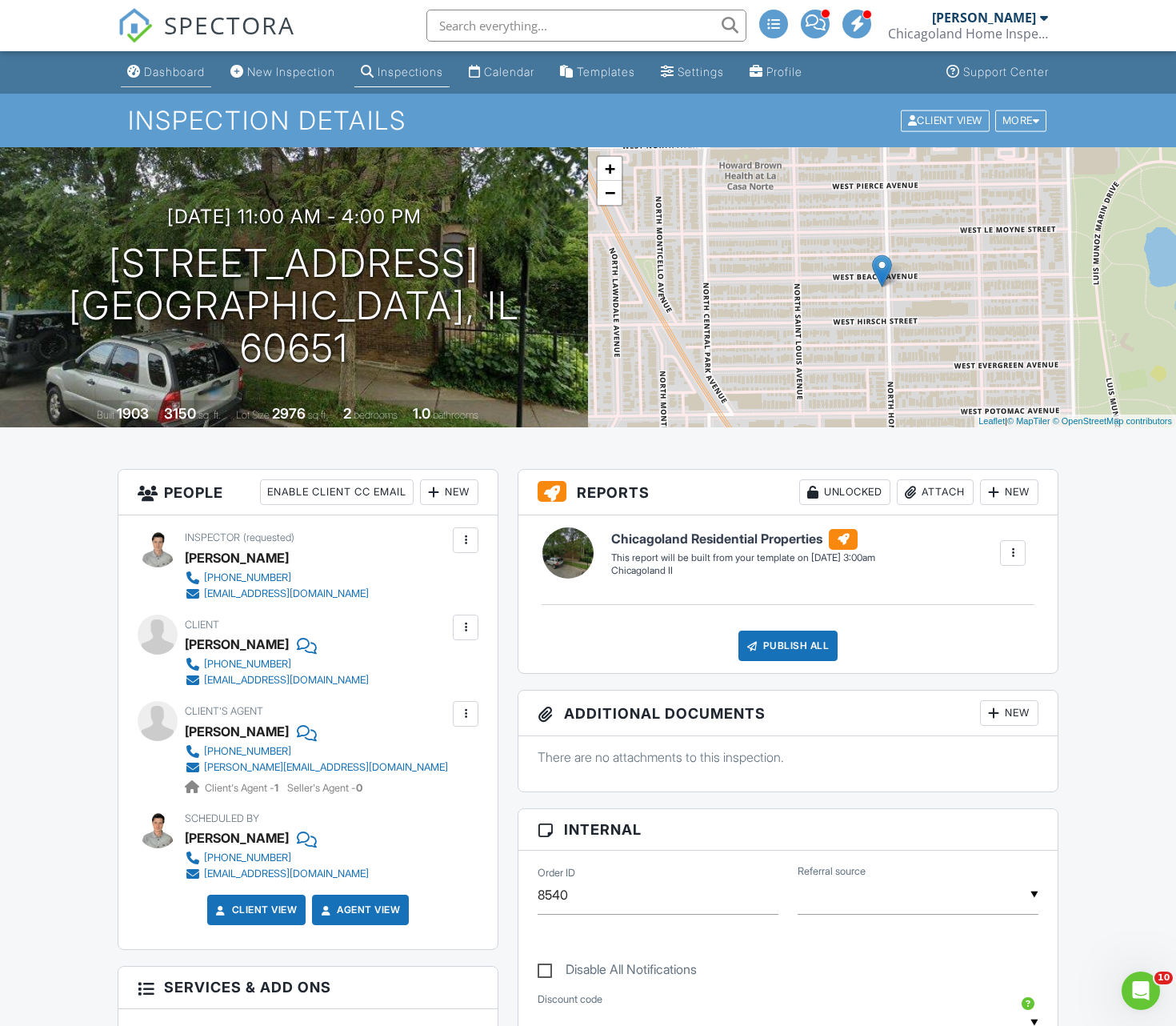
scroll to position [0, 0]
click at [183, 67] on div "Dashboard" at bounding box center [175, 71] width 61 height 14
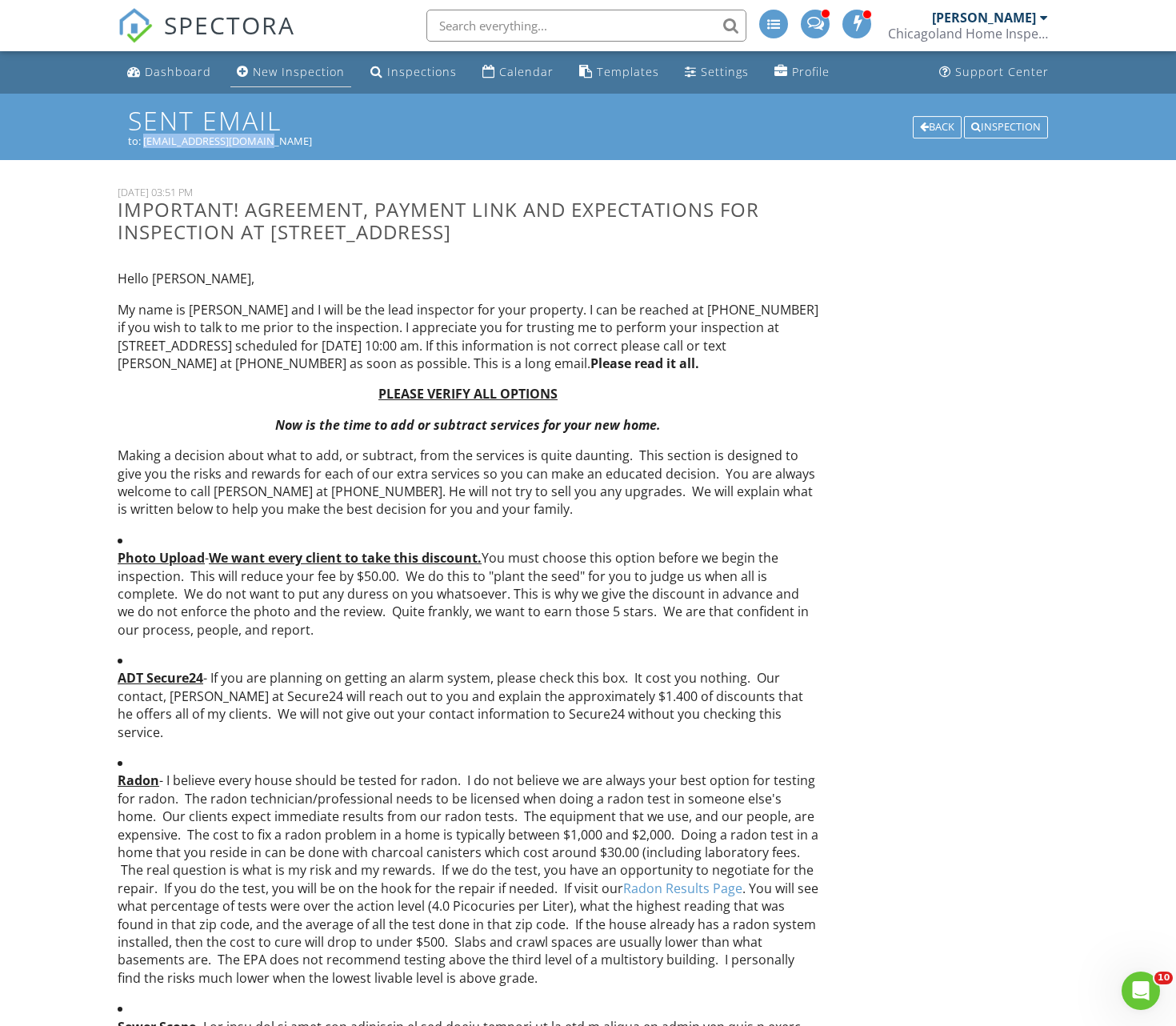
click at [287, 70] on div "New Inspection" at bounding box center [299, 71] width 92 height 15
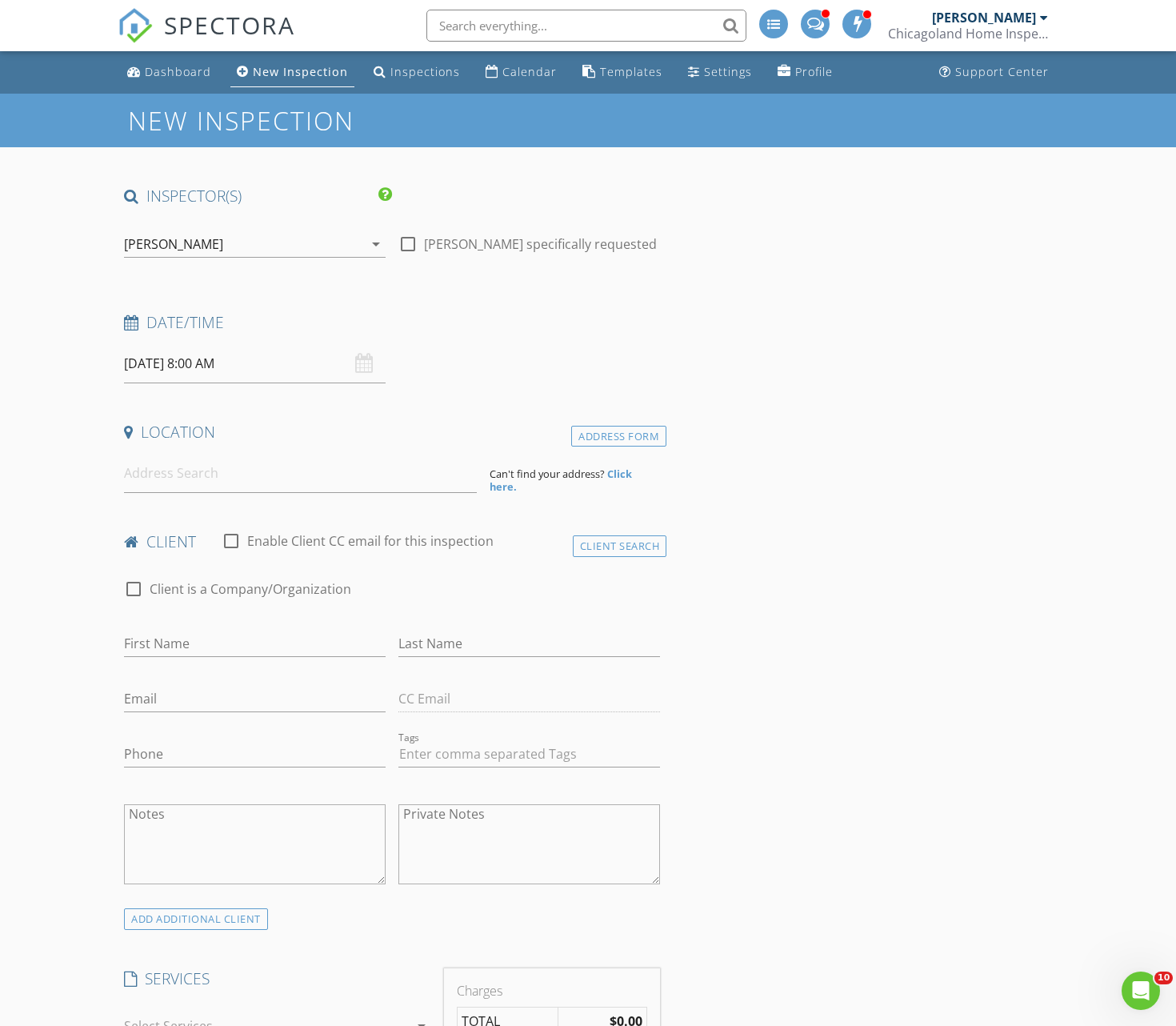
click at [366, 246] on icon "arrow_drop_down" at bounding box center [376, 244] width 19 height 19
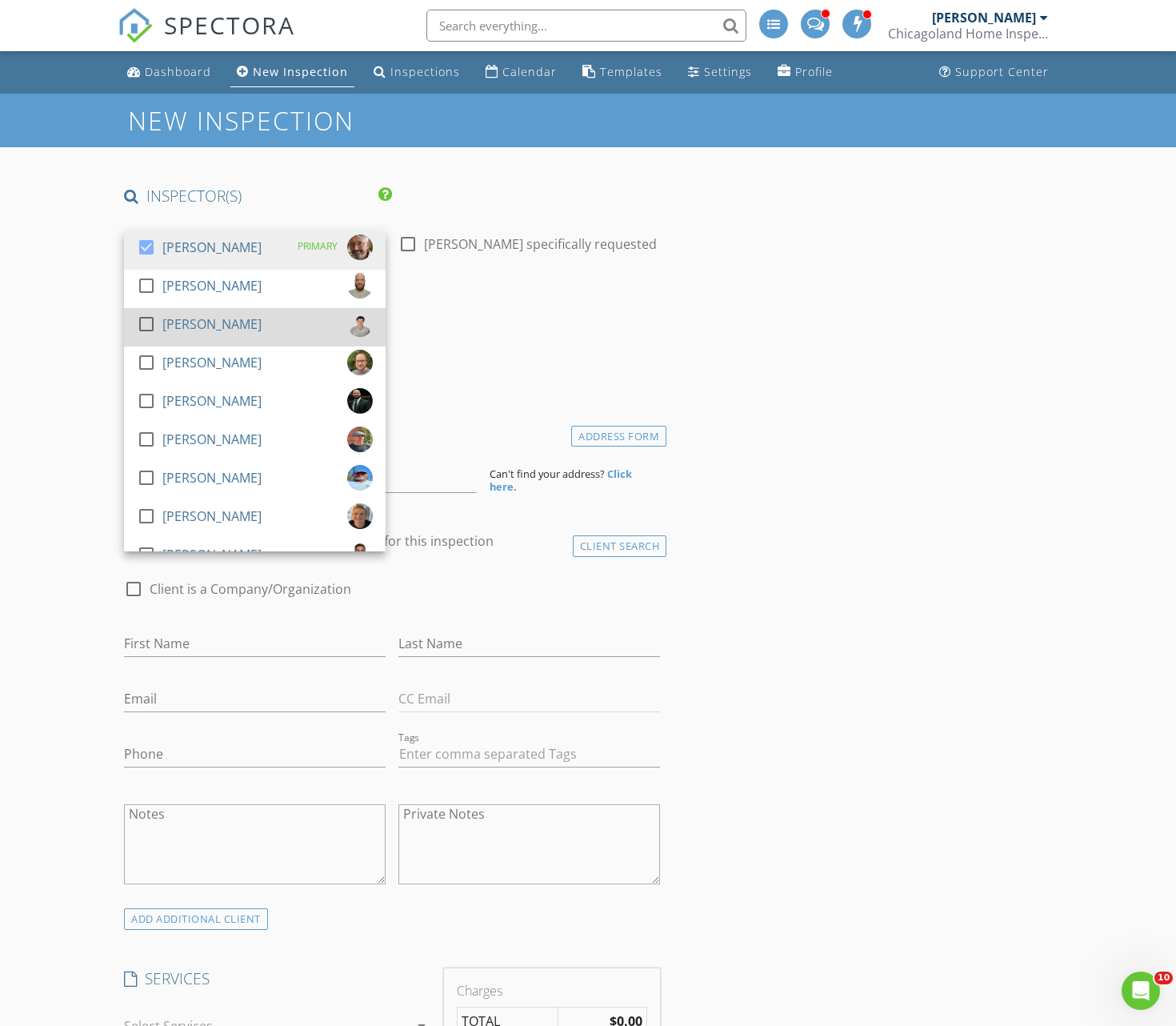
click at [203, 308] on link "check_box_outline_blank Vince Miller" at bounding box center [255, 328] width 262 height 38
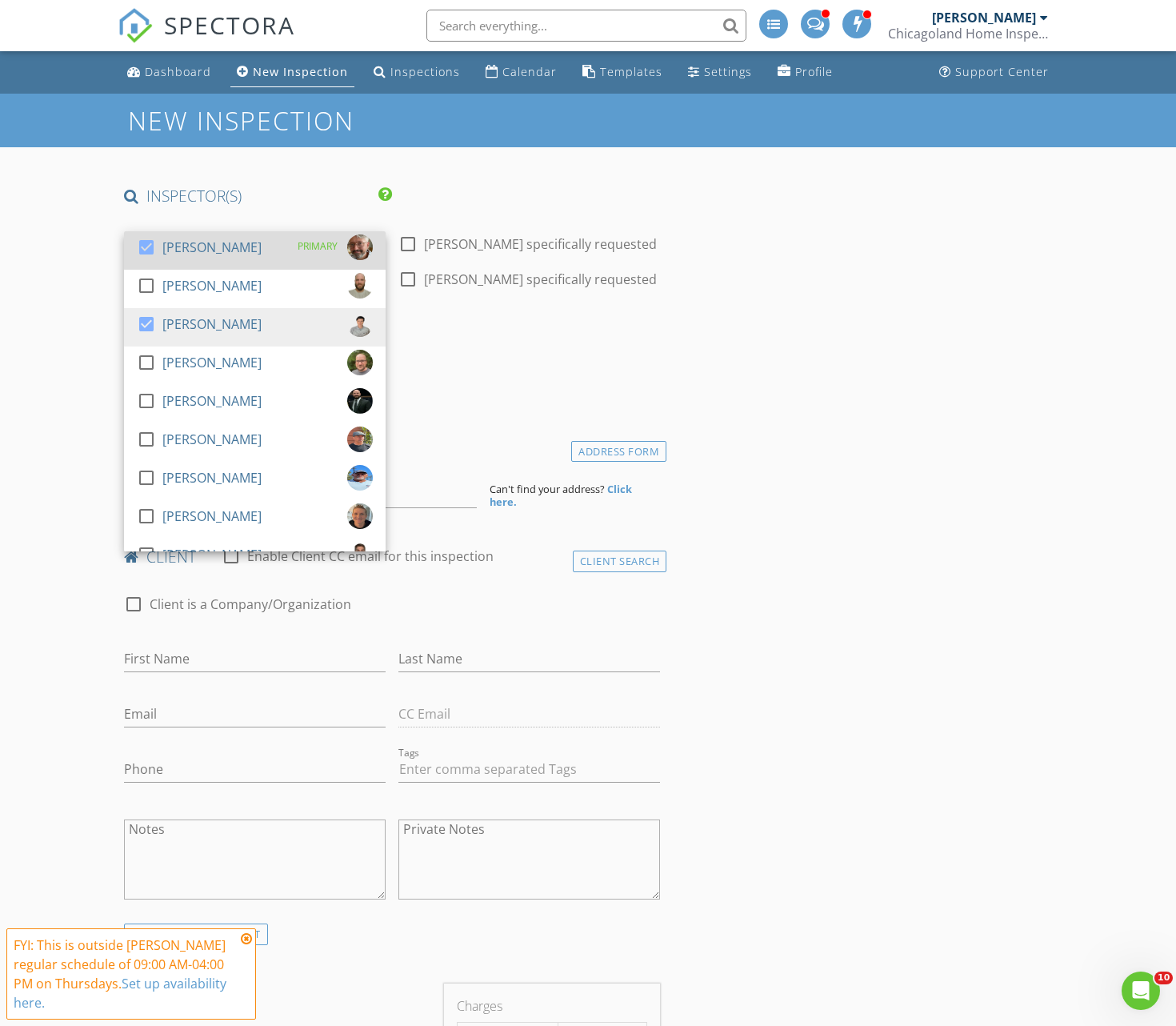
drag, startPoint x: 211, startPoint y: 246, endPoint x: 187, endPoint y: 246, distance: 24.0
click at [206, 246] on div "[PERSON_NAME]" at bounding box center [212, 247] width 99 height 26
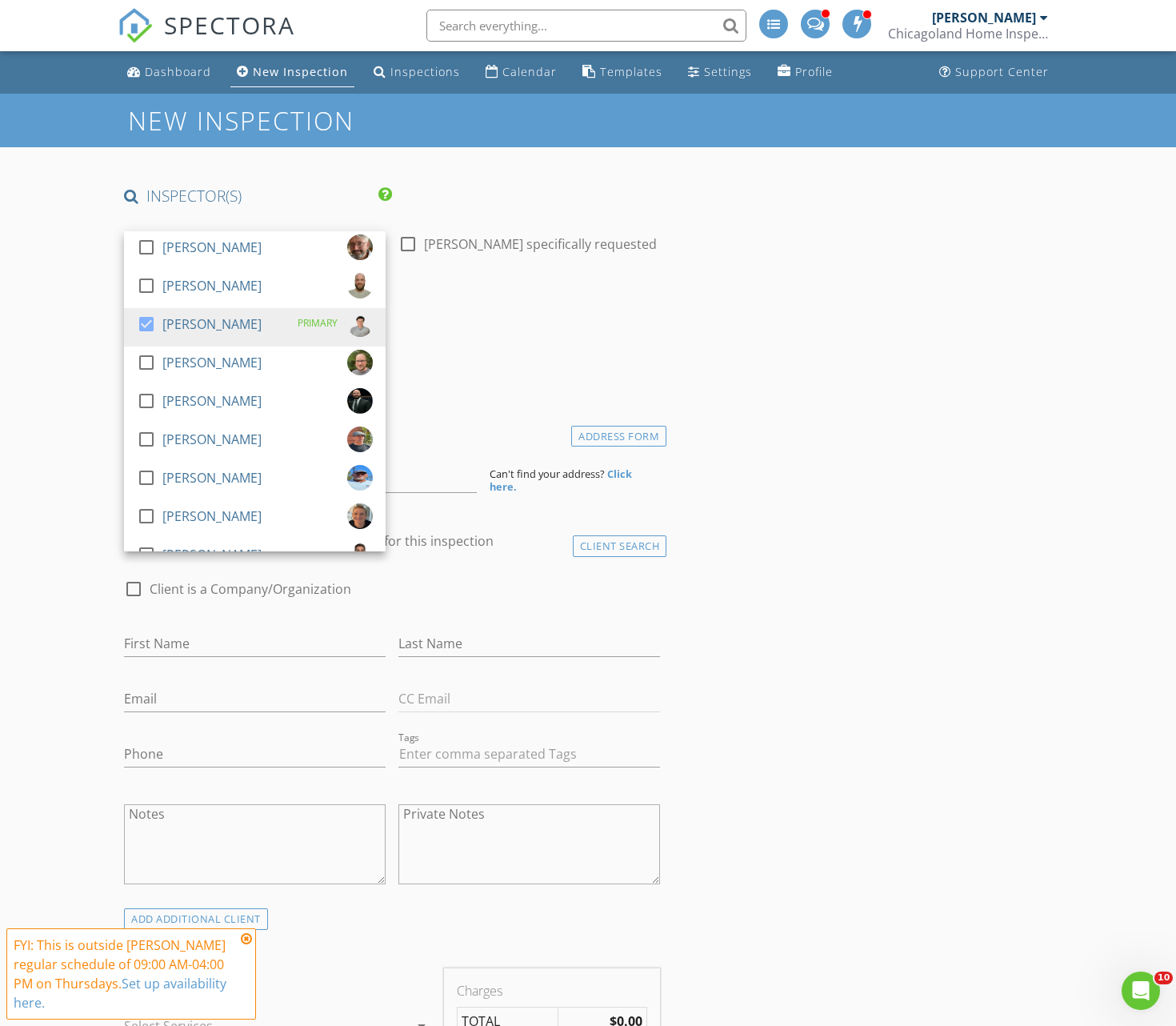
click at [507, 328] on h4 "Date/Time" at bounding box center [392, 323] width 536 height 21
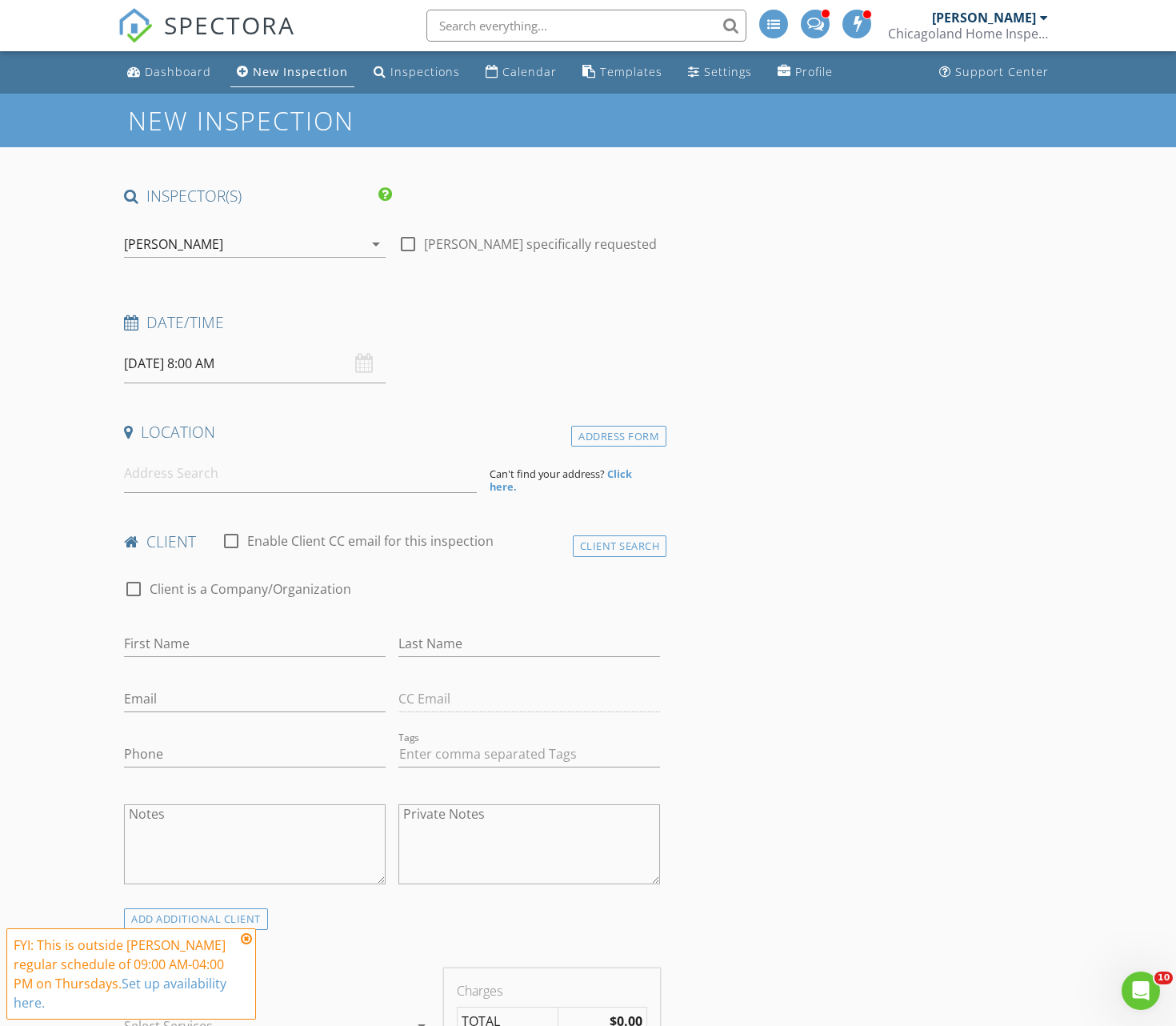
click at [361, 360] on div "08/28/2025 8:00 AM" at bounding box center [255, 364] width 262 height 39
click at [243, 361] on input "08/28/2025 8:00 AM" at bounding box center [255, 364] width 262 height 39
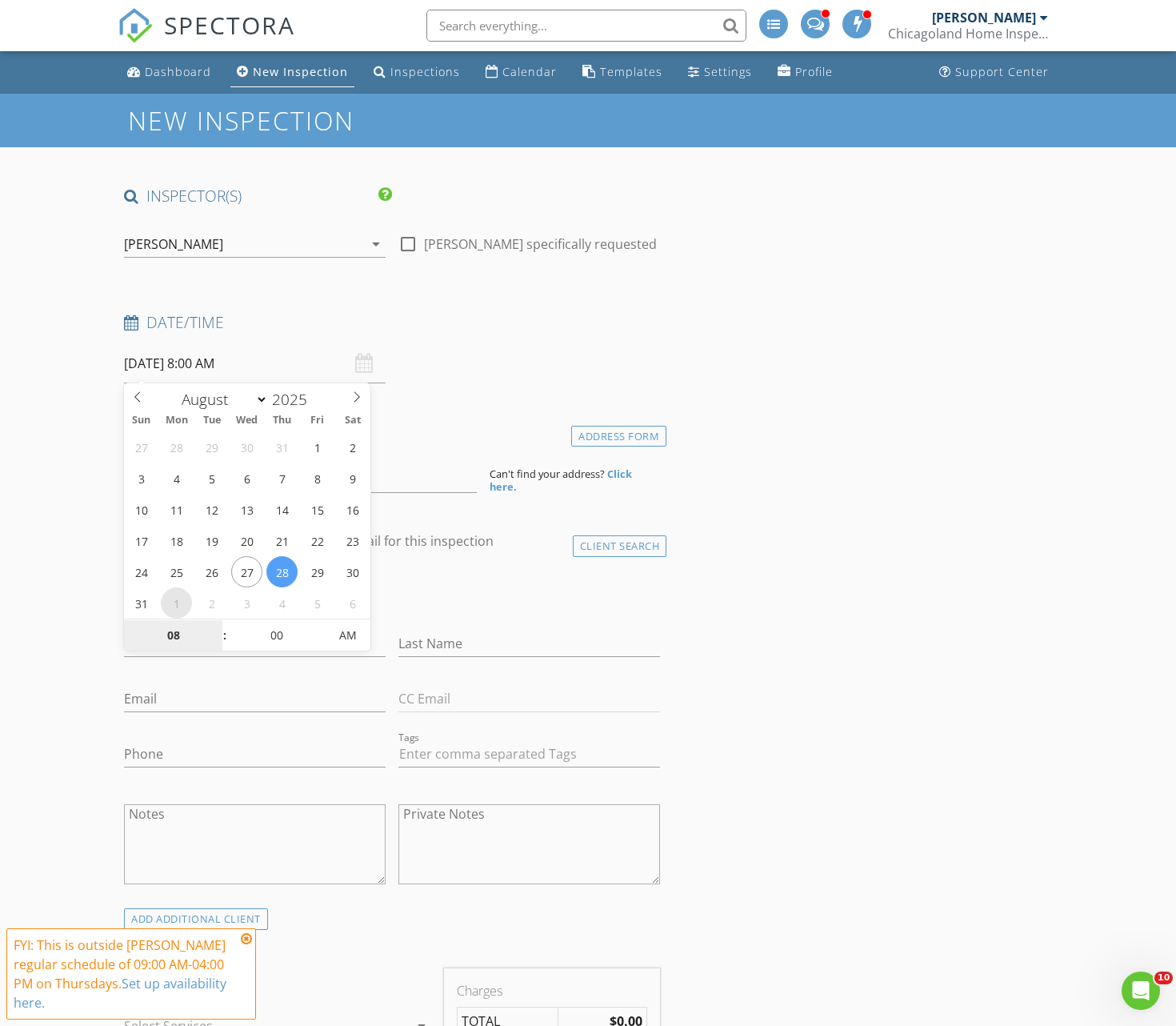
select select "8"
type input "09/01/2025 8:00 AM"
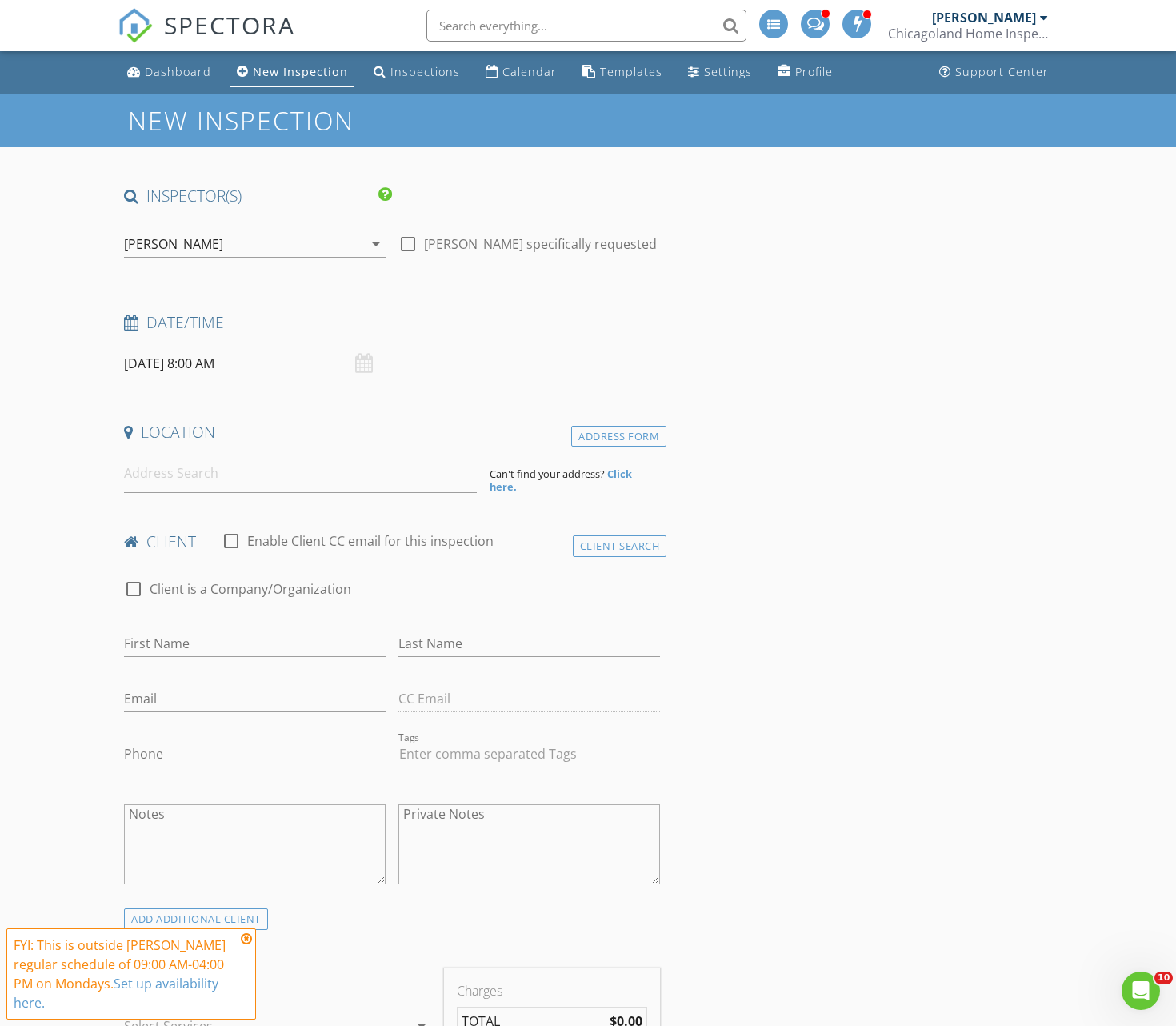
click at [229, 480] on input at bounding box center [300, 473] width 353 height 39
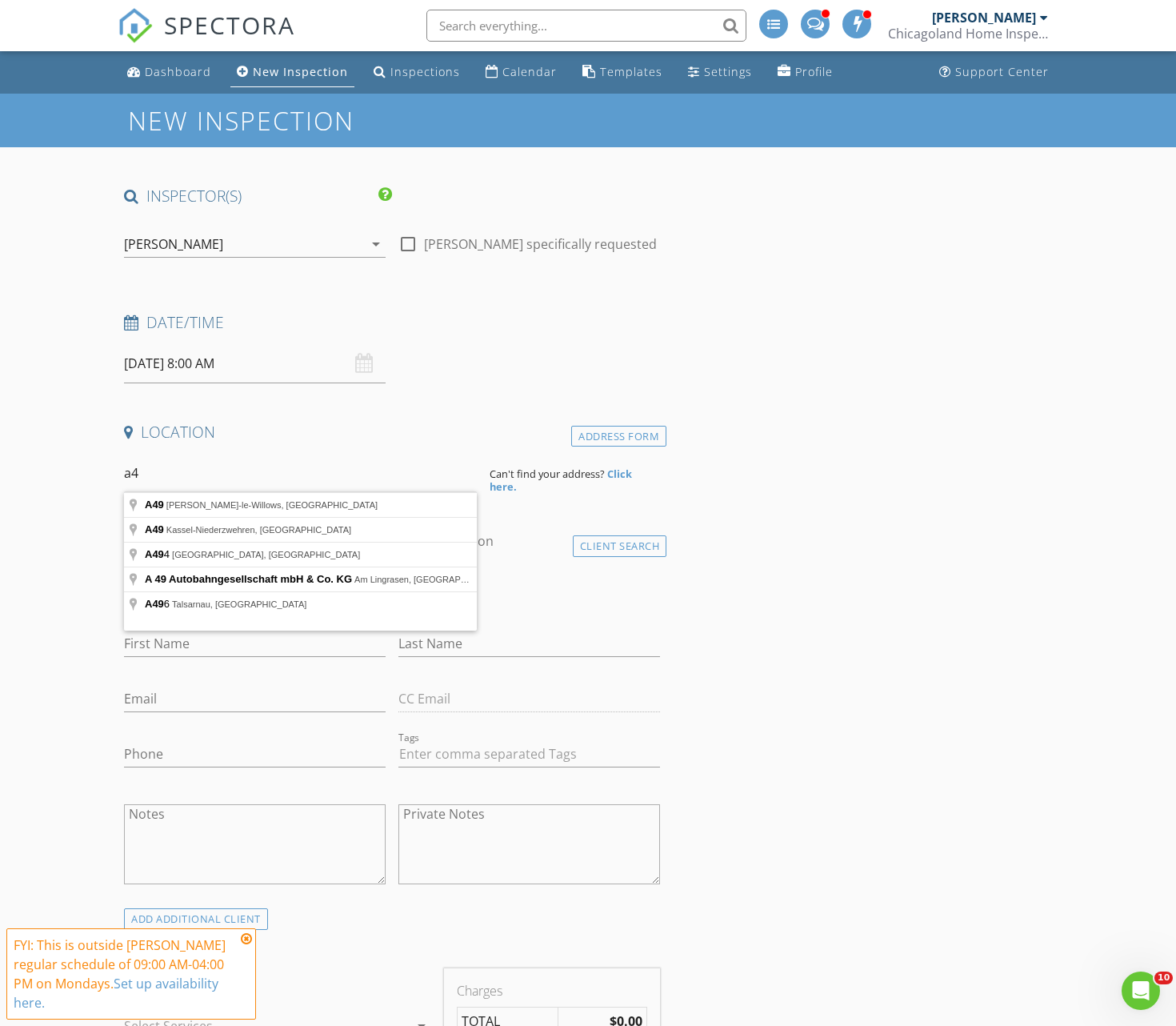
type input "a"
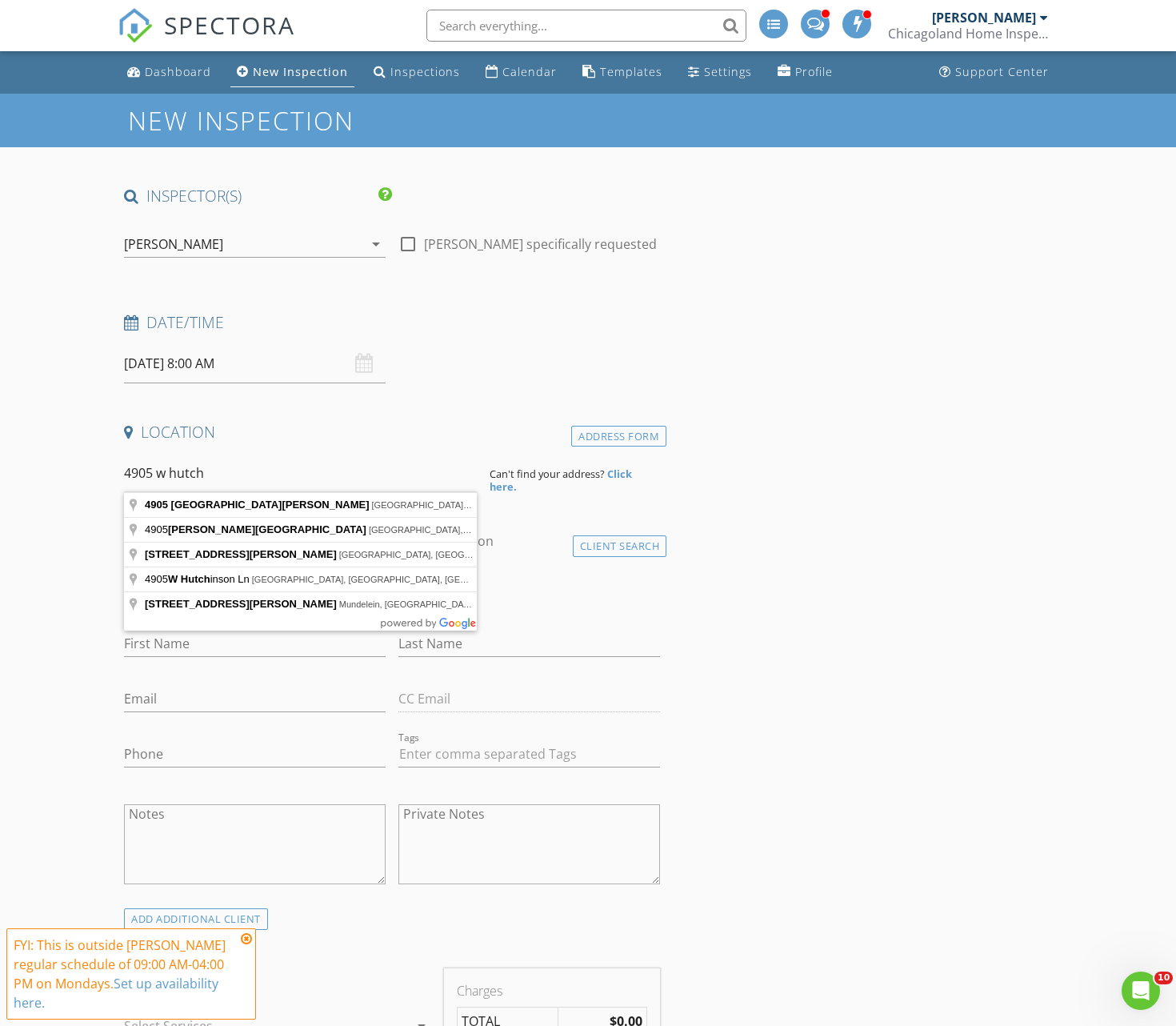
type input "4905 West Hutchinson Street, Chicago, IL, USA"
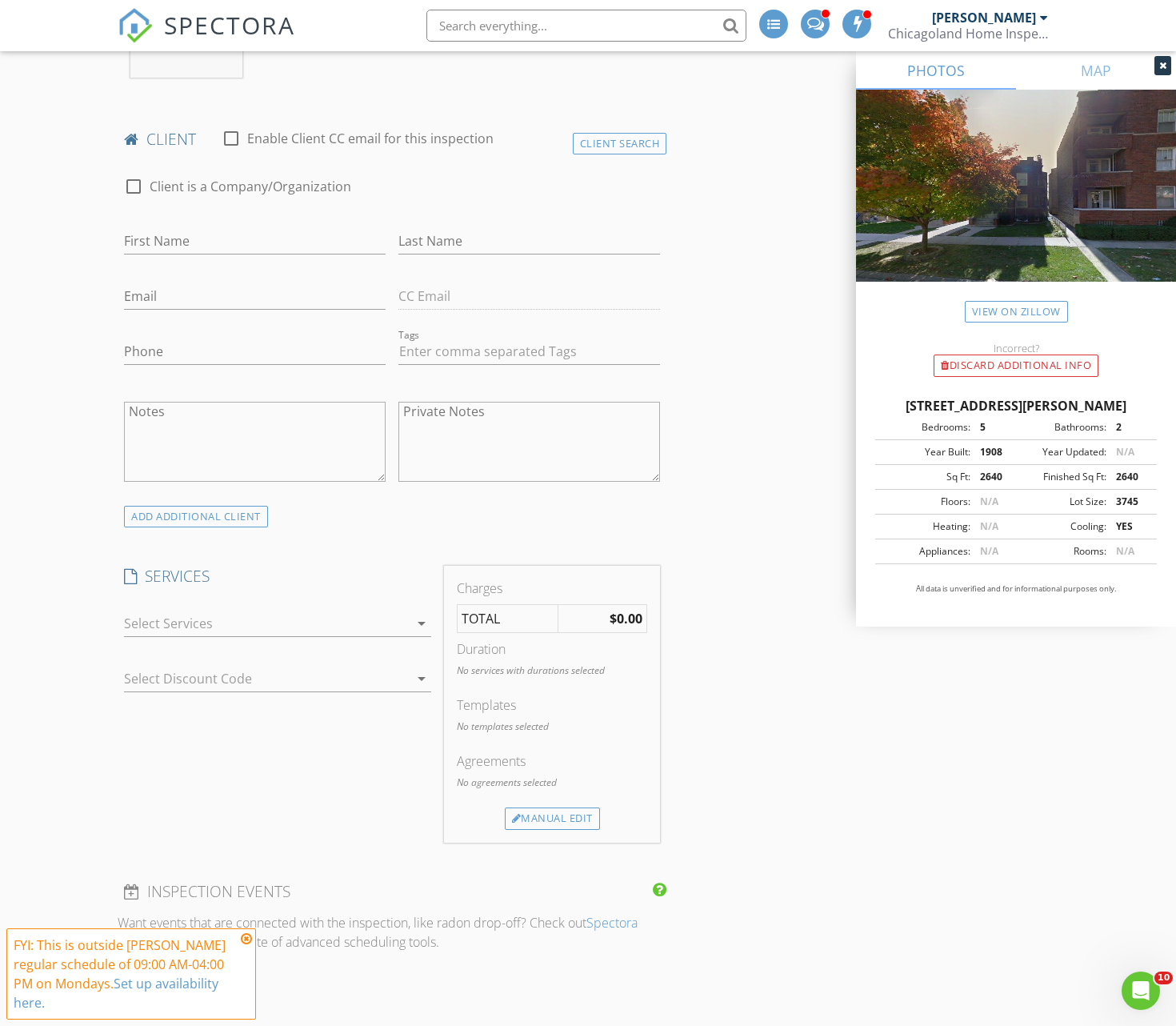
scroll to position [717, 0]
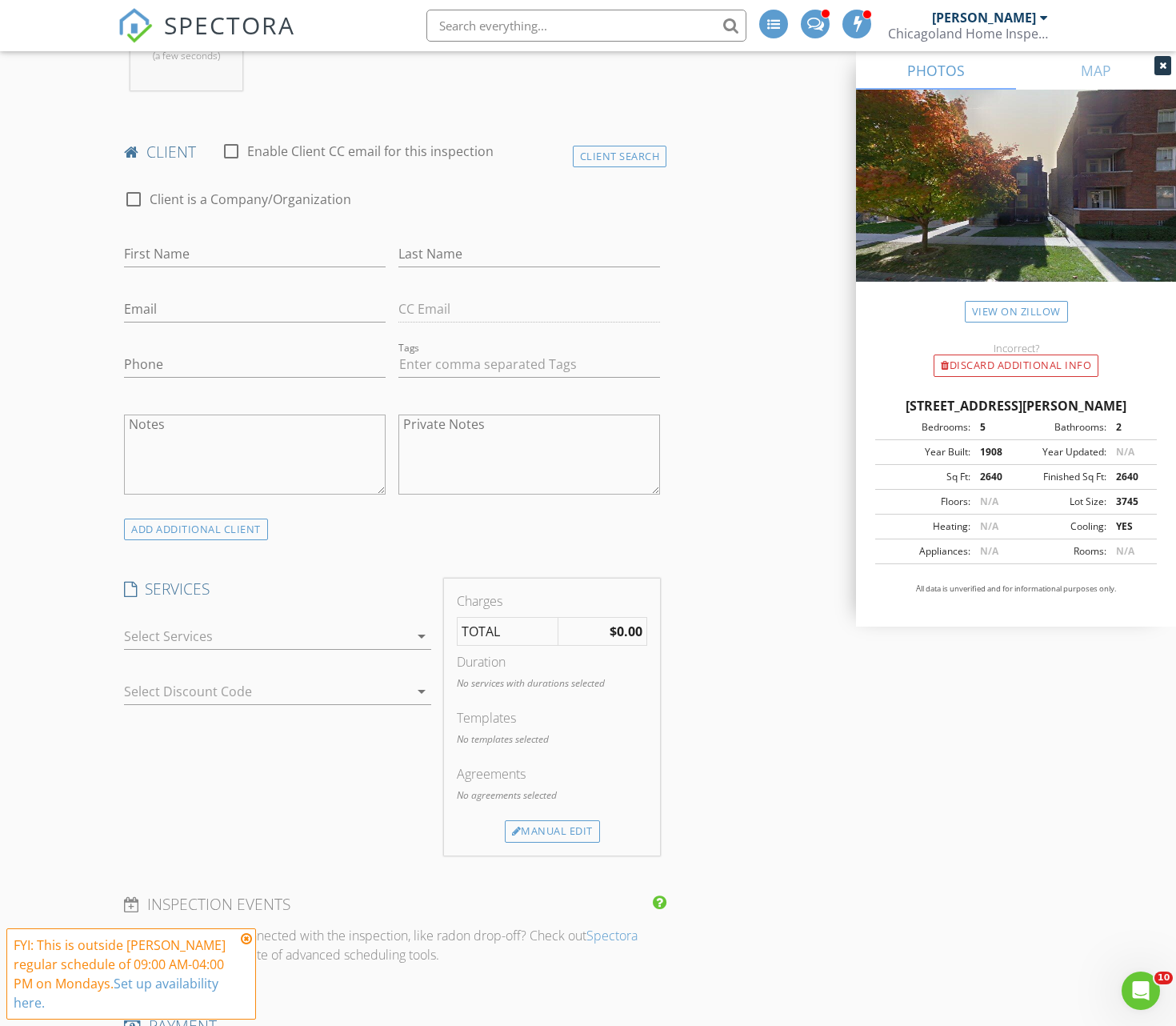
drag, startPoint x: 175, startPoint y: 268, endPoint x: 178, endPoint y: 257, distance: 11.4
click at [175, 266] on div "First Name" at bounding box center [255, 262] width 262 height 42
type input "Vince"
type input "Miller"
click at [731, 391] on div "INSPECTOR(S) check_box_outline_blank Tim Heise check_box_outline_blank Glen-Car…" at bounding box center [588, 868] width 941 height 2798
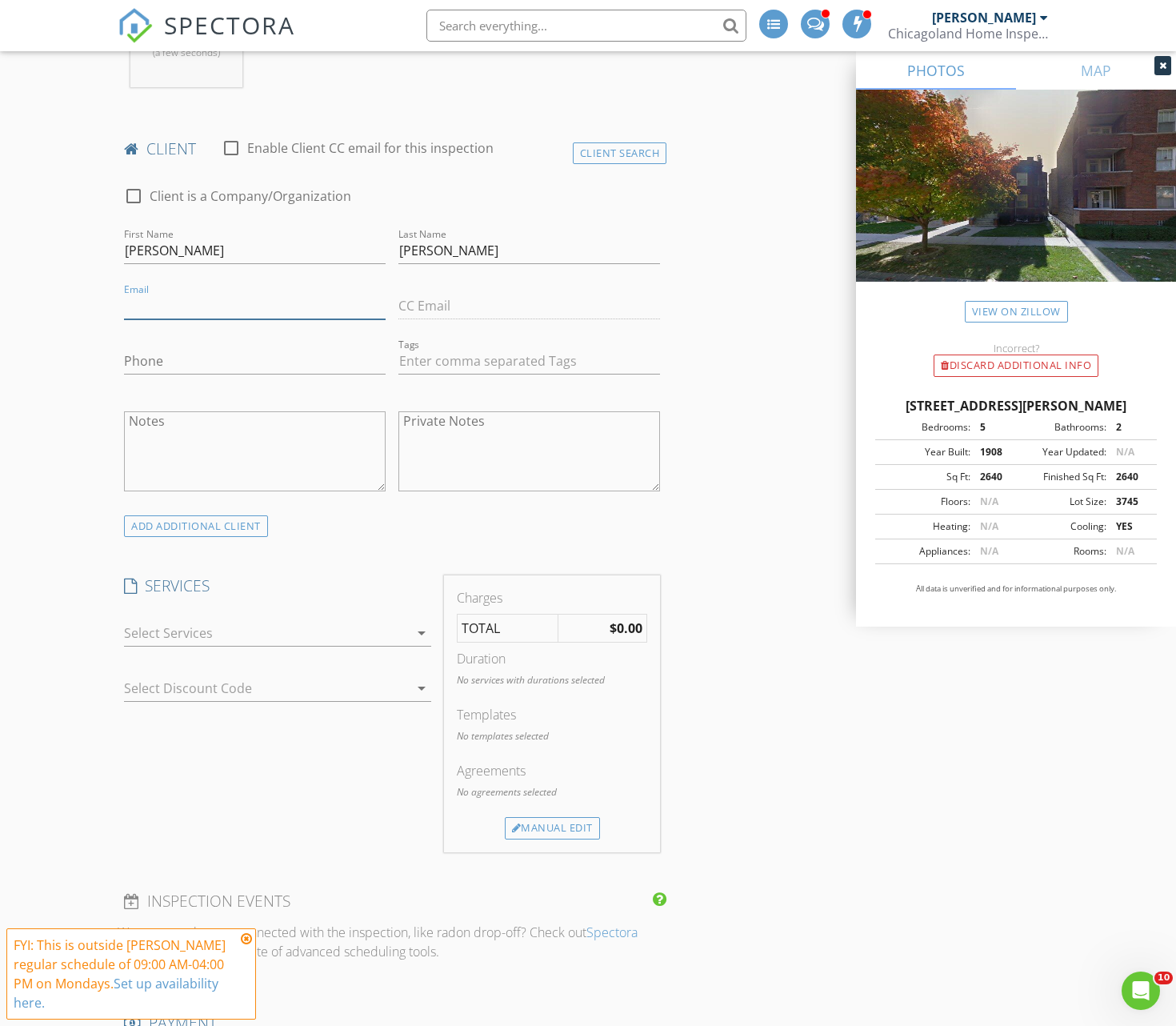
scroll to position [720, 0]
click at [216, 305] on input "Email" at bounding box center [255, 306] width 262 height 26
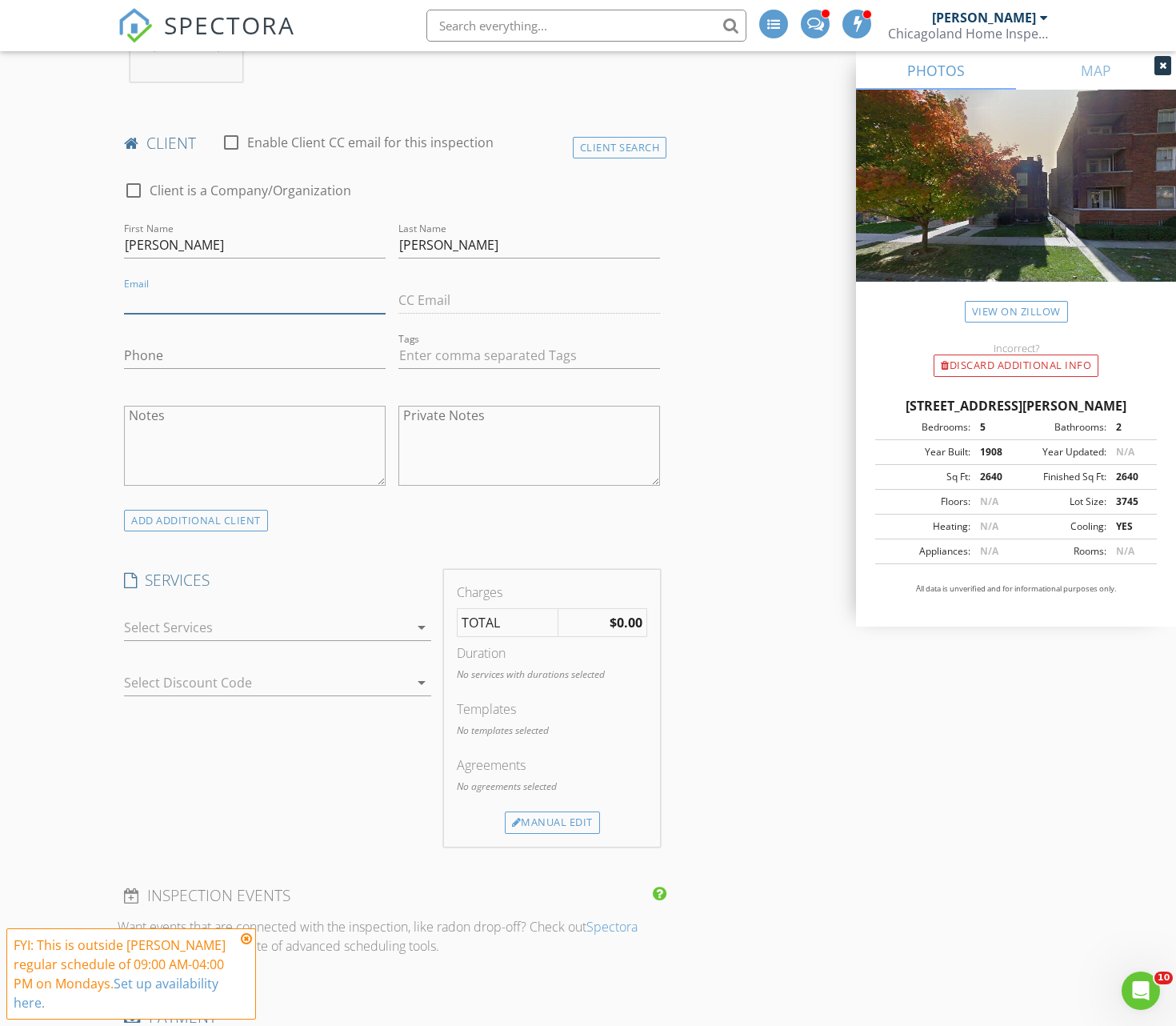
click at [216, 305] on input "Email" at bounding box center [255, 300] width 262 height 26
type input "miller.vincent.m@gmail.com"
click at [743, 488] on div "INSPECTOR(S) check_box_outline_blank Tim Heise check_box_outline_blank Glen-Car…" at bounding box center [588, 860] width 941 height 2798
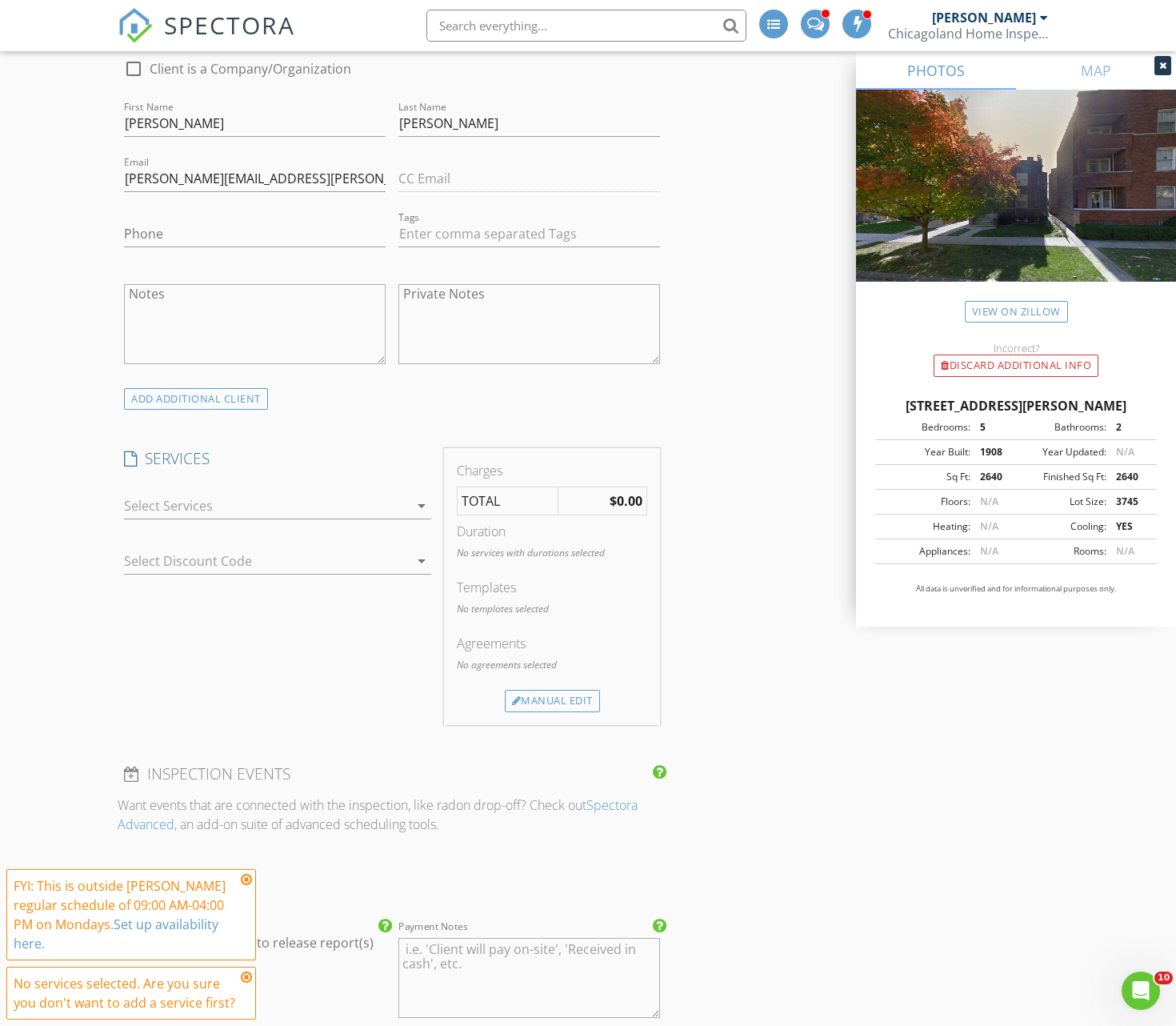
scroll to position [804, 0]
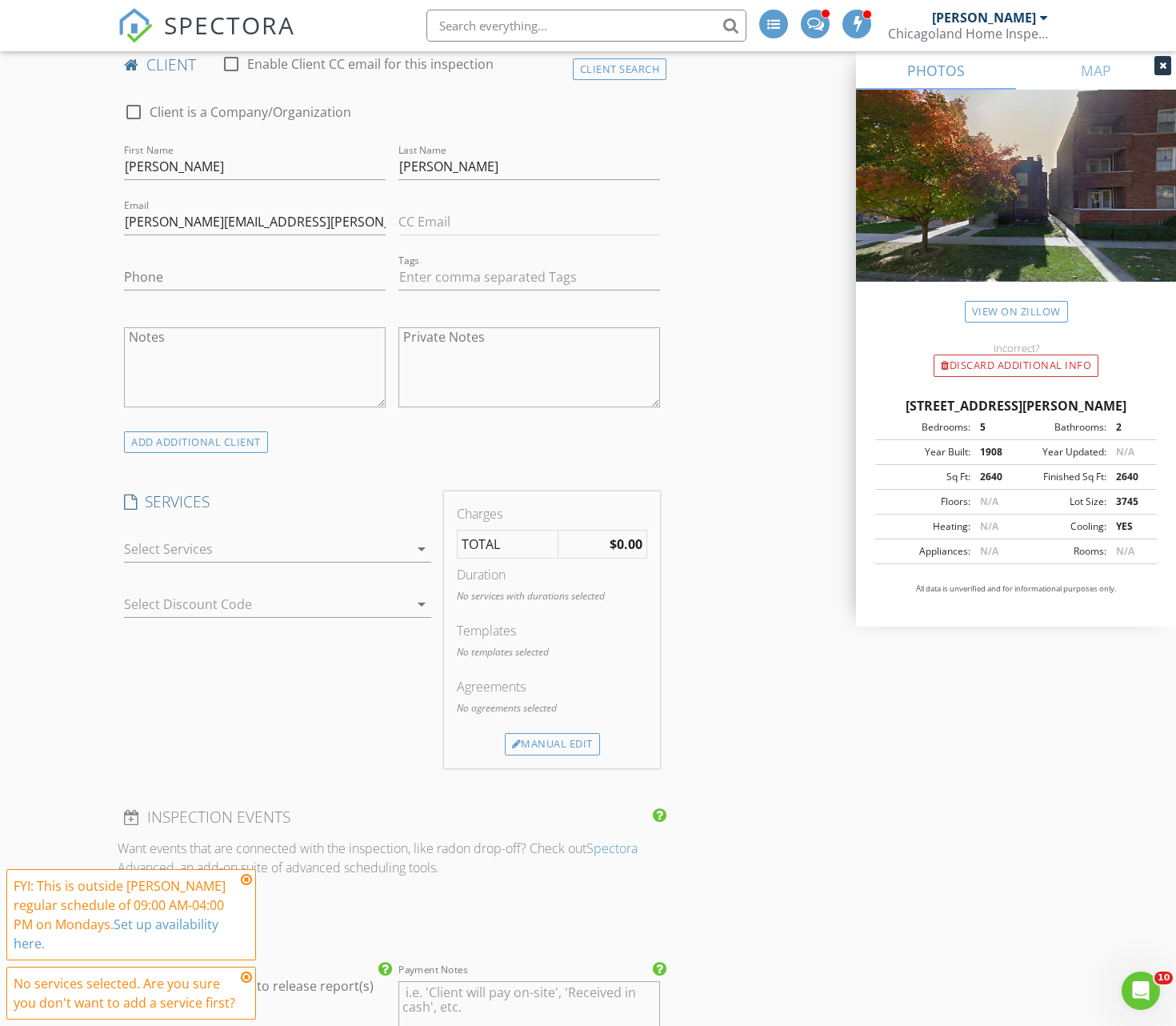
click at [342, 550] on div at bounding box center [267, 549] width 285 height 26
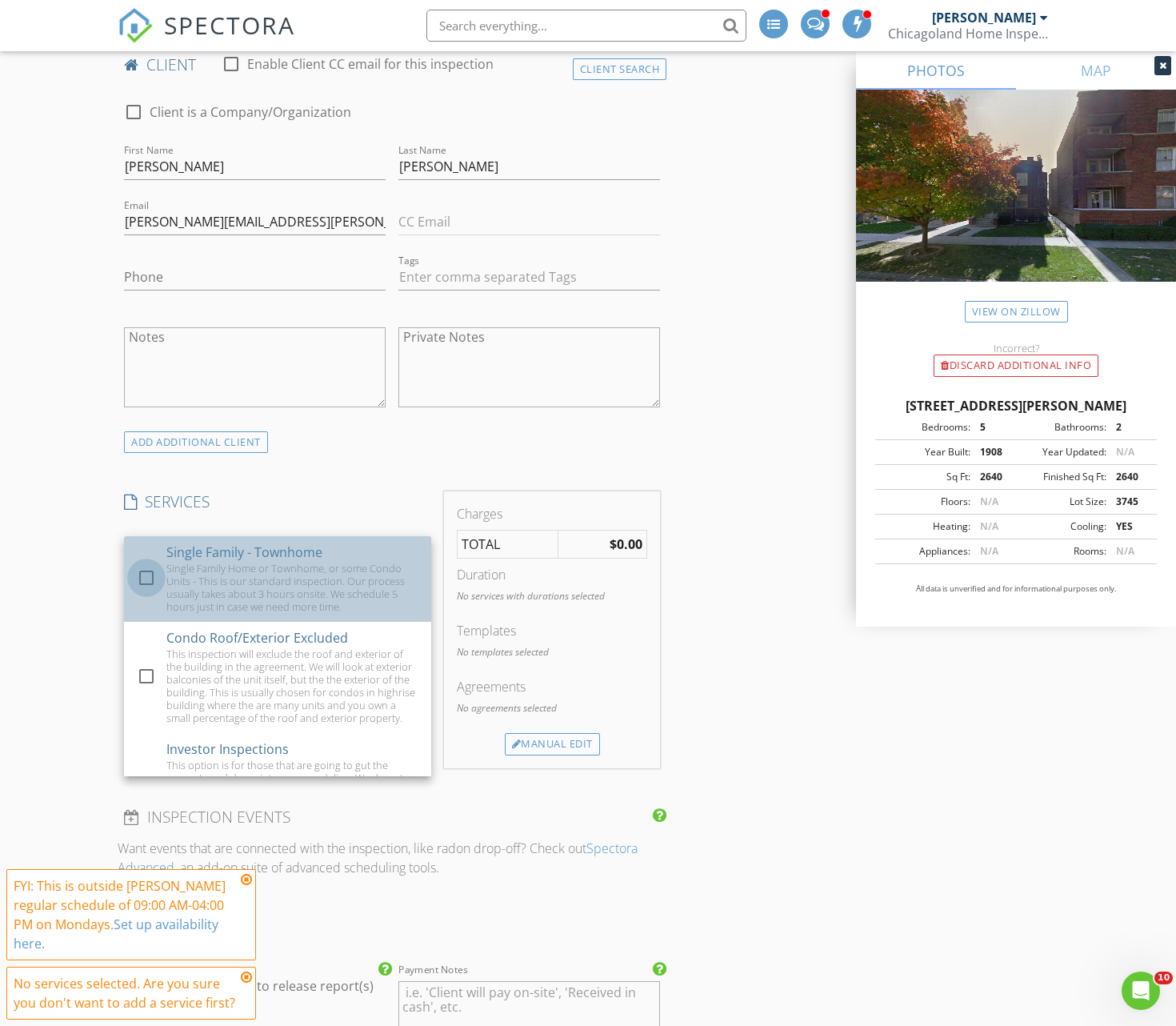
click at [145, 575] on div at bounding box center [147, 577] width 27 height 27
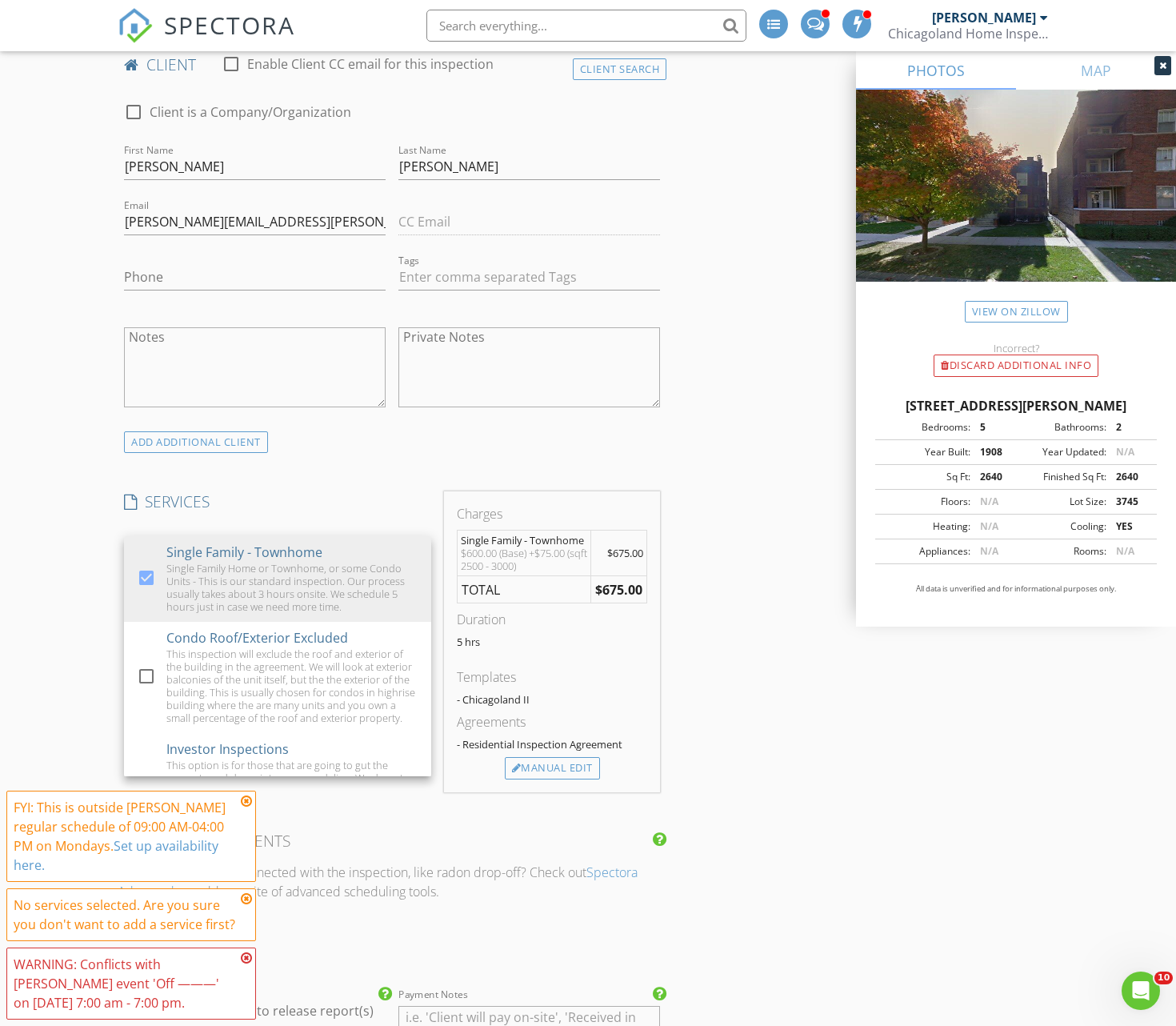
drag, startPoint x: 810, startPoint y: 744, endPoint x: 799, endPoint y: 750, distance: 12.5
click at [810, 744] on div "INSPECTOR(S) check_box_outline_blank Tim Heise check_box_outline_blank Glen-Car…" at bounding box center [588, 793] width 941 height 2823
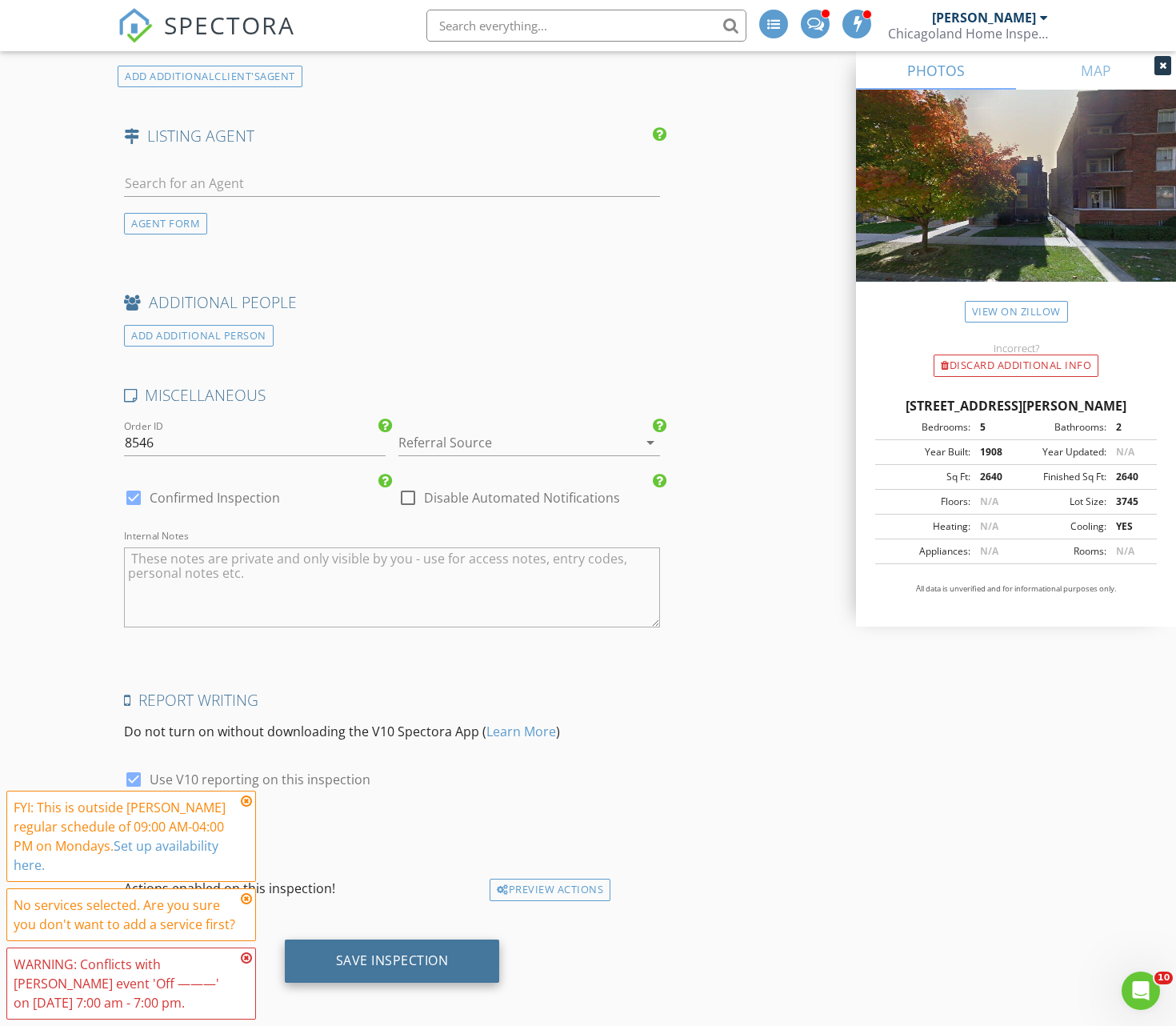
scroll to position [2013, 0]
click at [432, 957] on div "Save Inspection" at bounding box center [393, 962] width 113 height 16
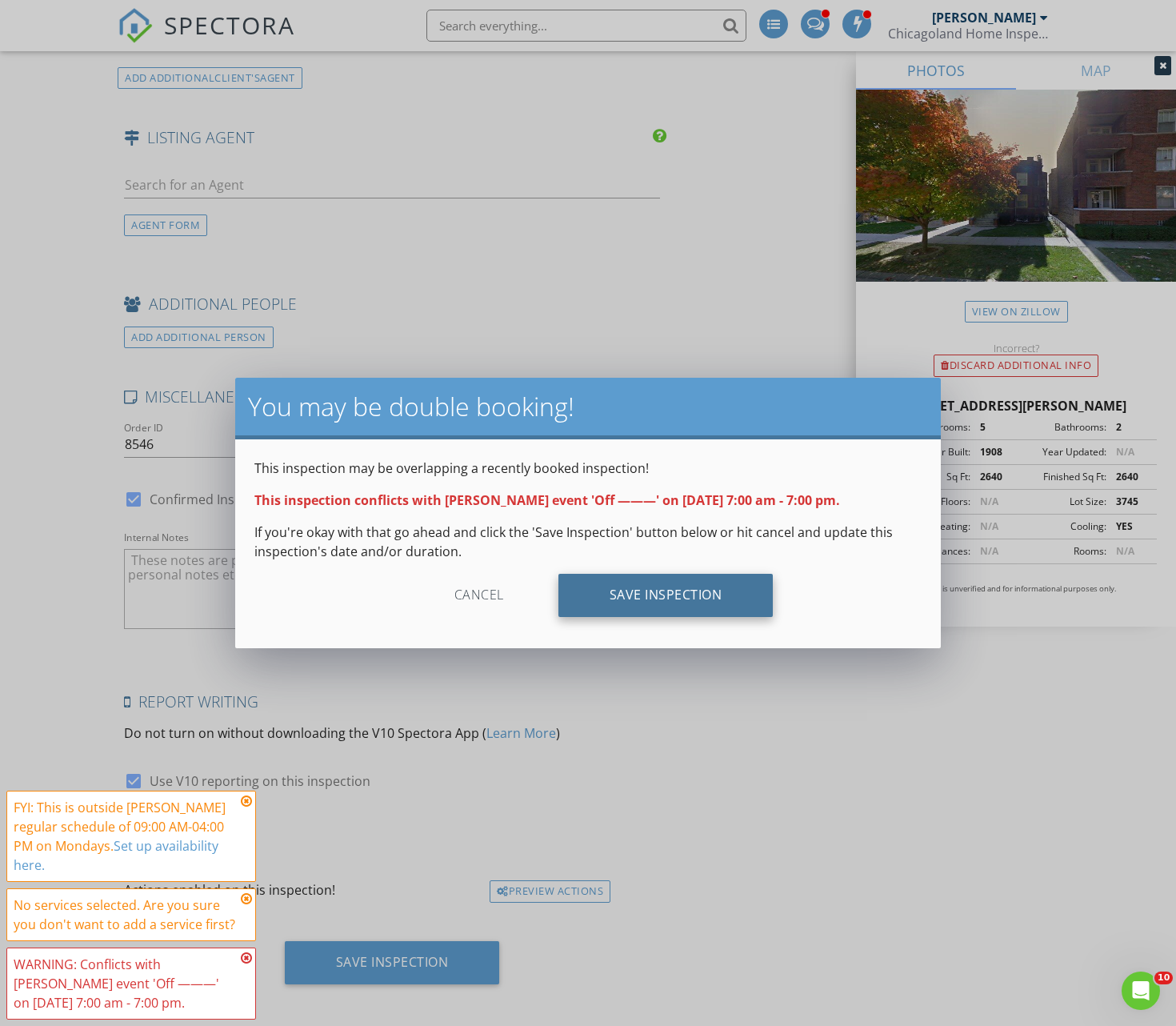
click at [643, 598] on div "Save Inspection" at bounding box center [666, 595] width 215 height 43
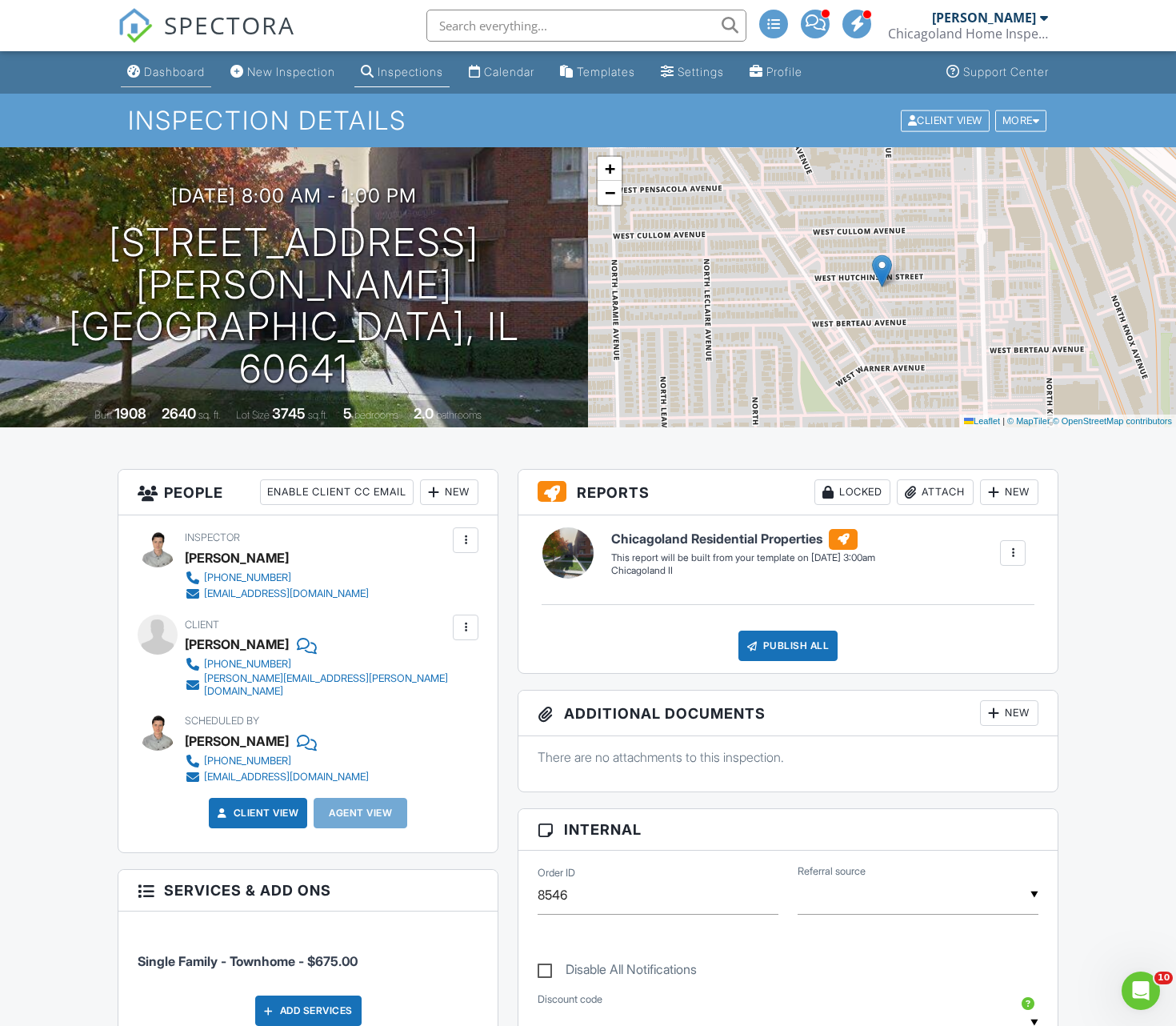
click at [187, 71] on div "Dashboard" at bounding box center [175, 71] width 61 height 14
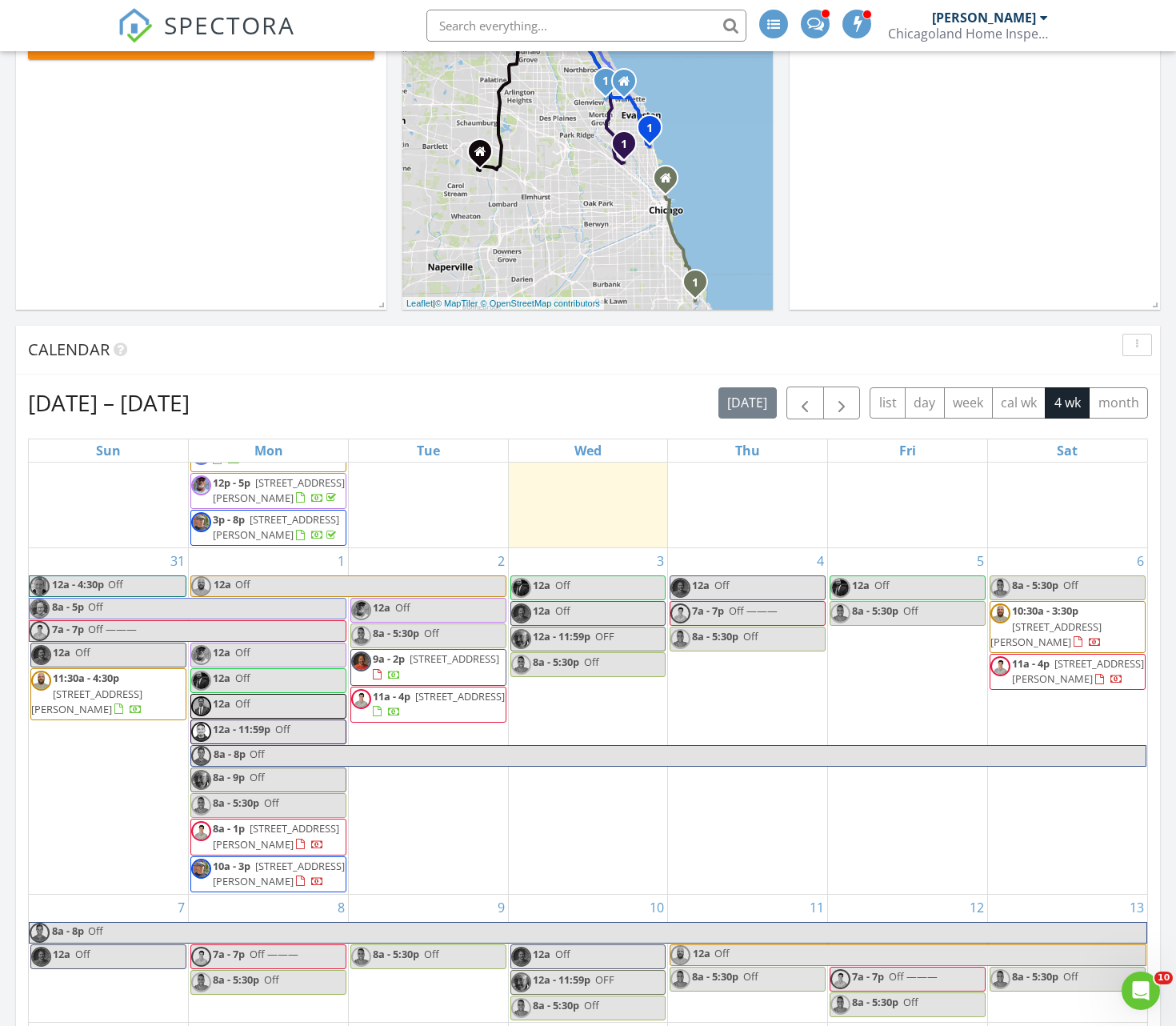
scroll to position [442, 0]
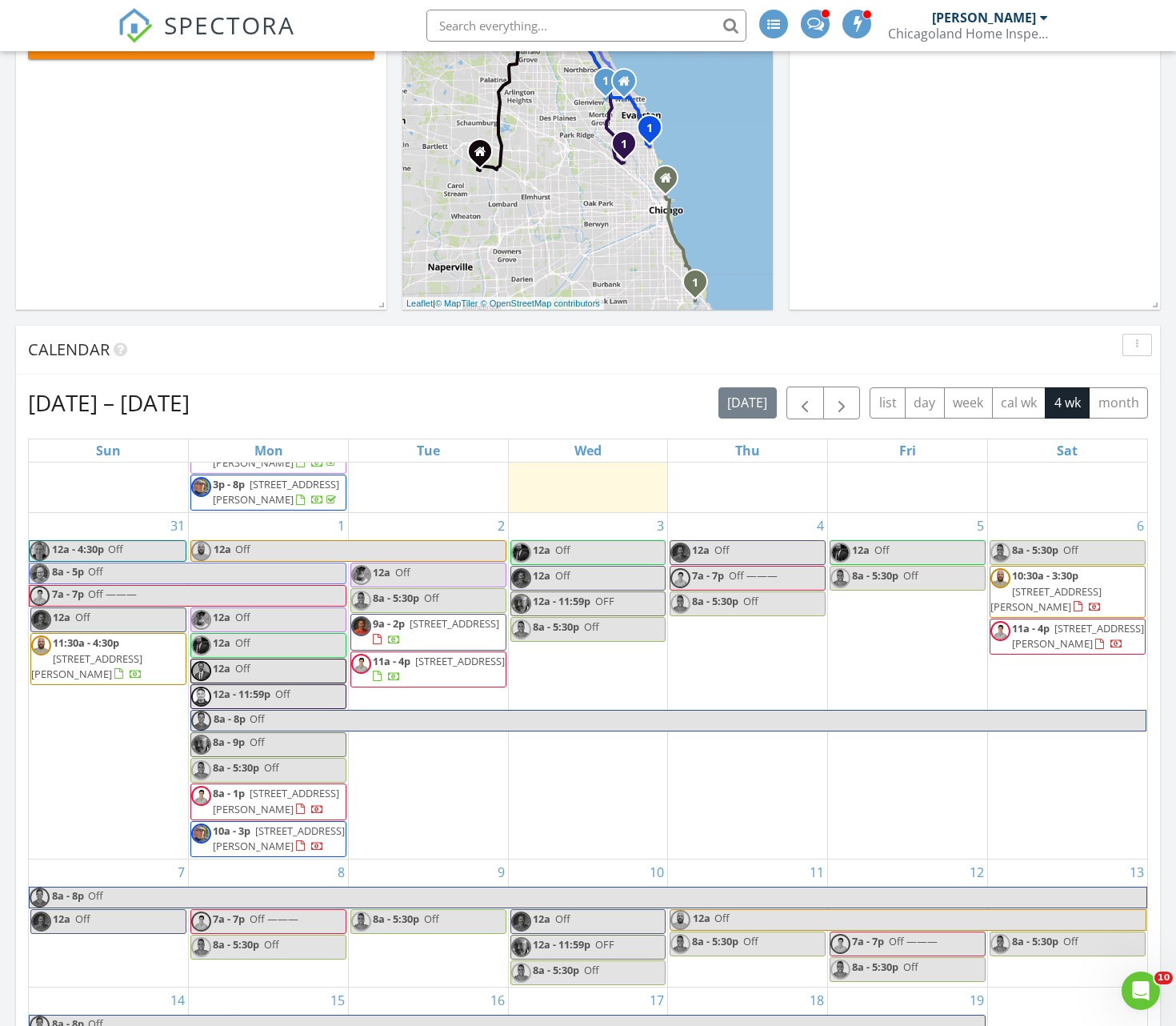
click at [418, 668] on span "[STREET_ADDRESS]" at bounding box center [460, 661] width 90 height 14
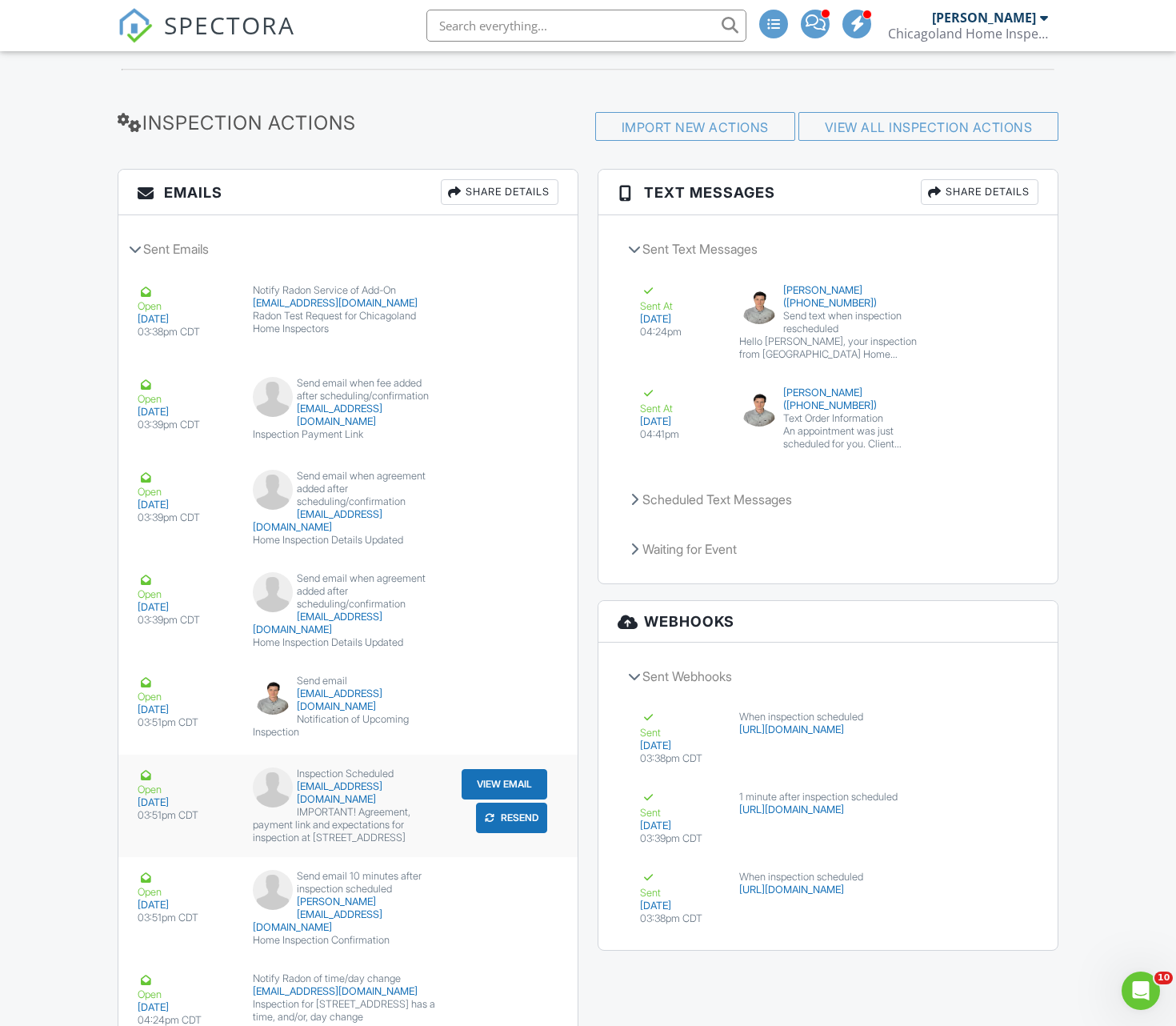
scroll to position [1905, 0]
drag, startPoint x: 352, startPoint y: 819, endPoint x: 319, endPoint y: 809, distance: 34.5
drag, startPoint x: 299, startPoint y: 780, endPoint x: 340, endPoint y: 797, distance: 44.4
click at [514, 769] on button "View Email" at bounding box center [504, 784] width 86 height 30
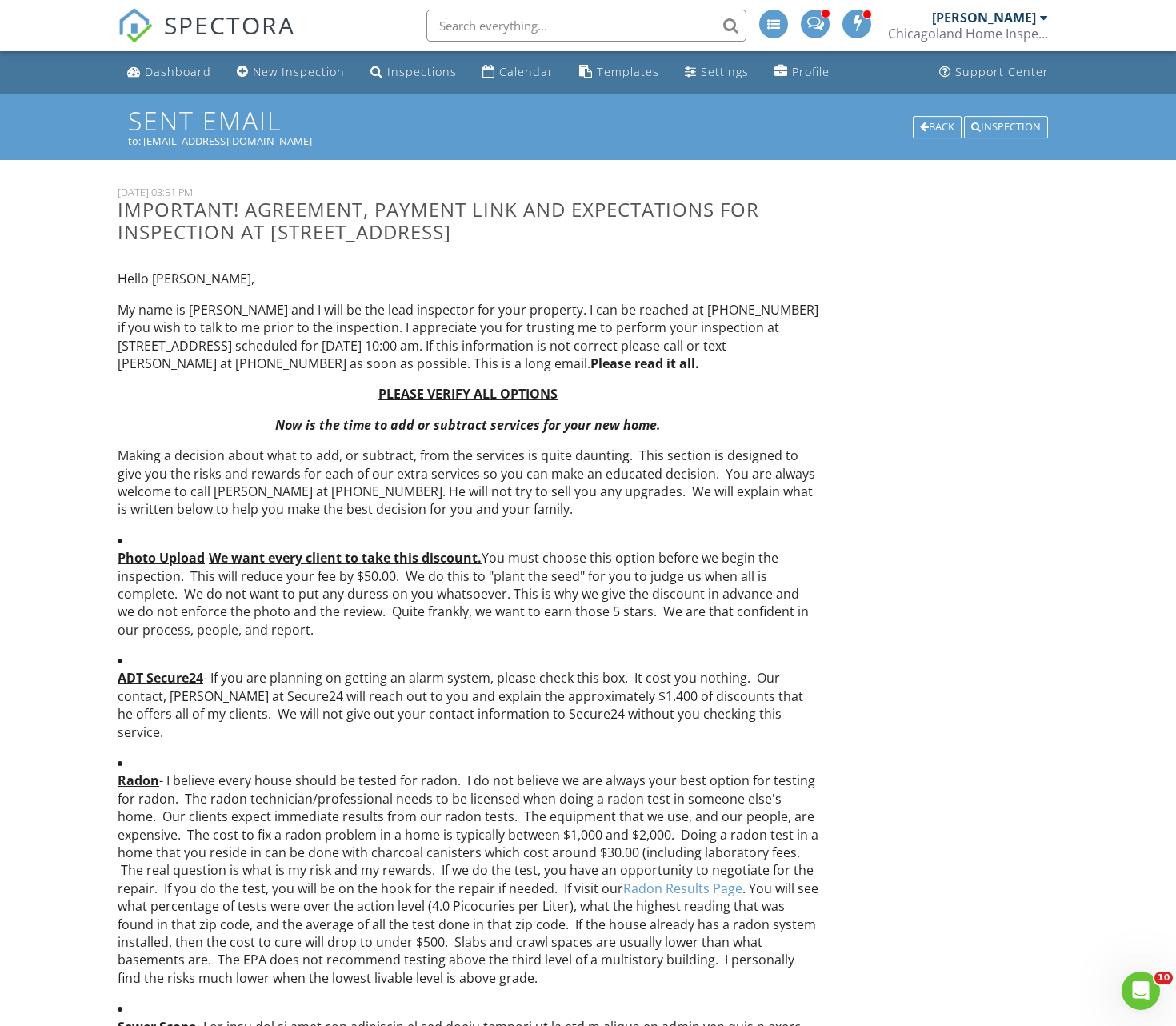
drag, startPoint x: 660, startPoint y: 233, endPoint x: 70, endPoint y: 205, distance: 590.7
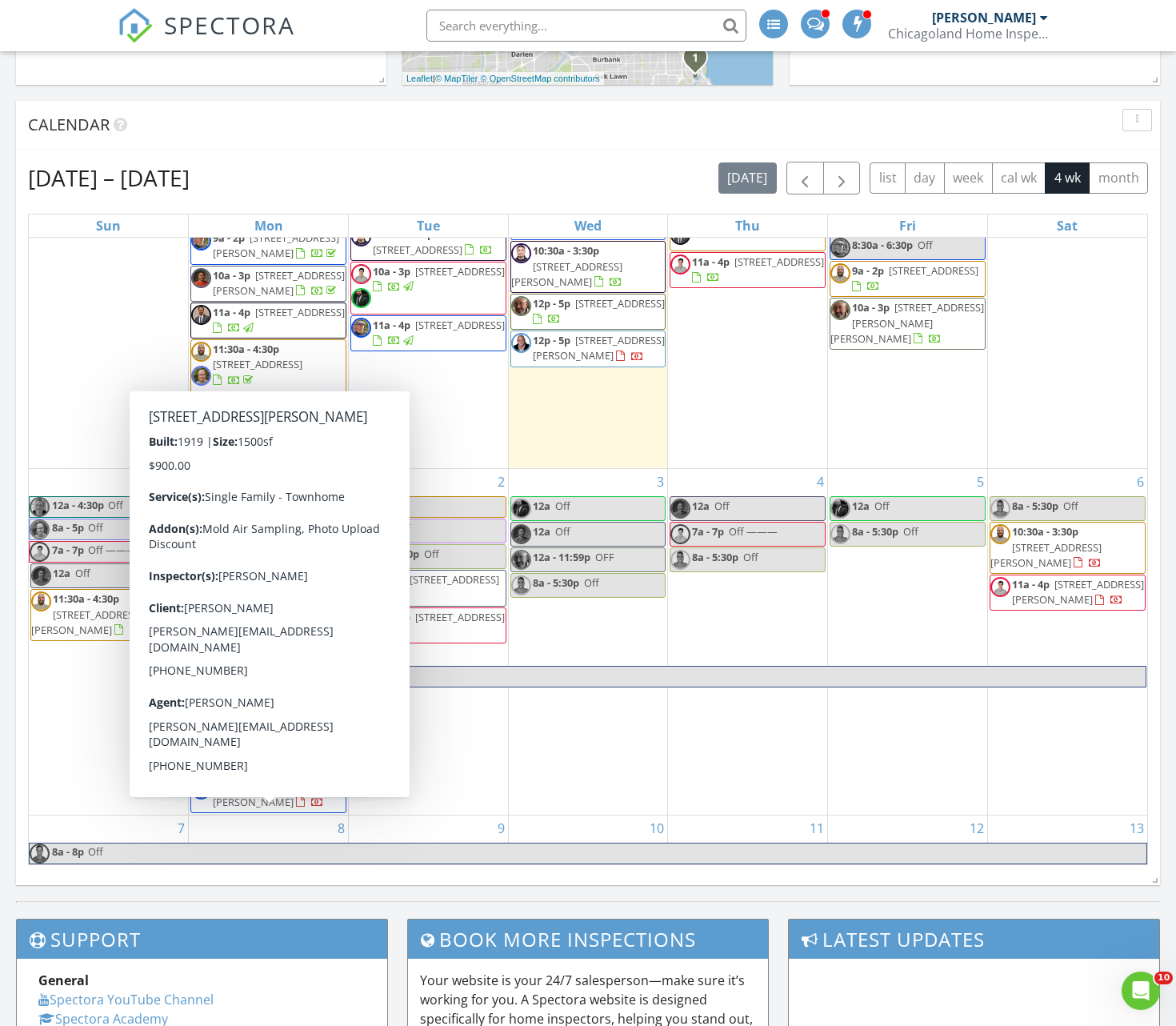
scroll to position [606, 1]
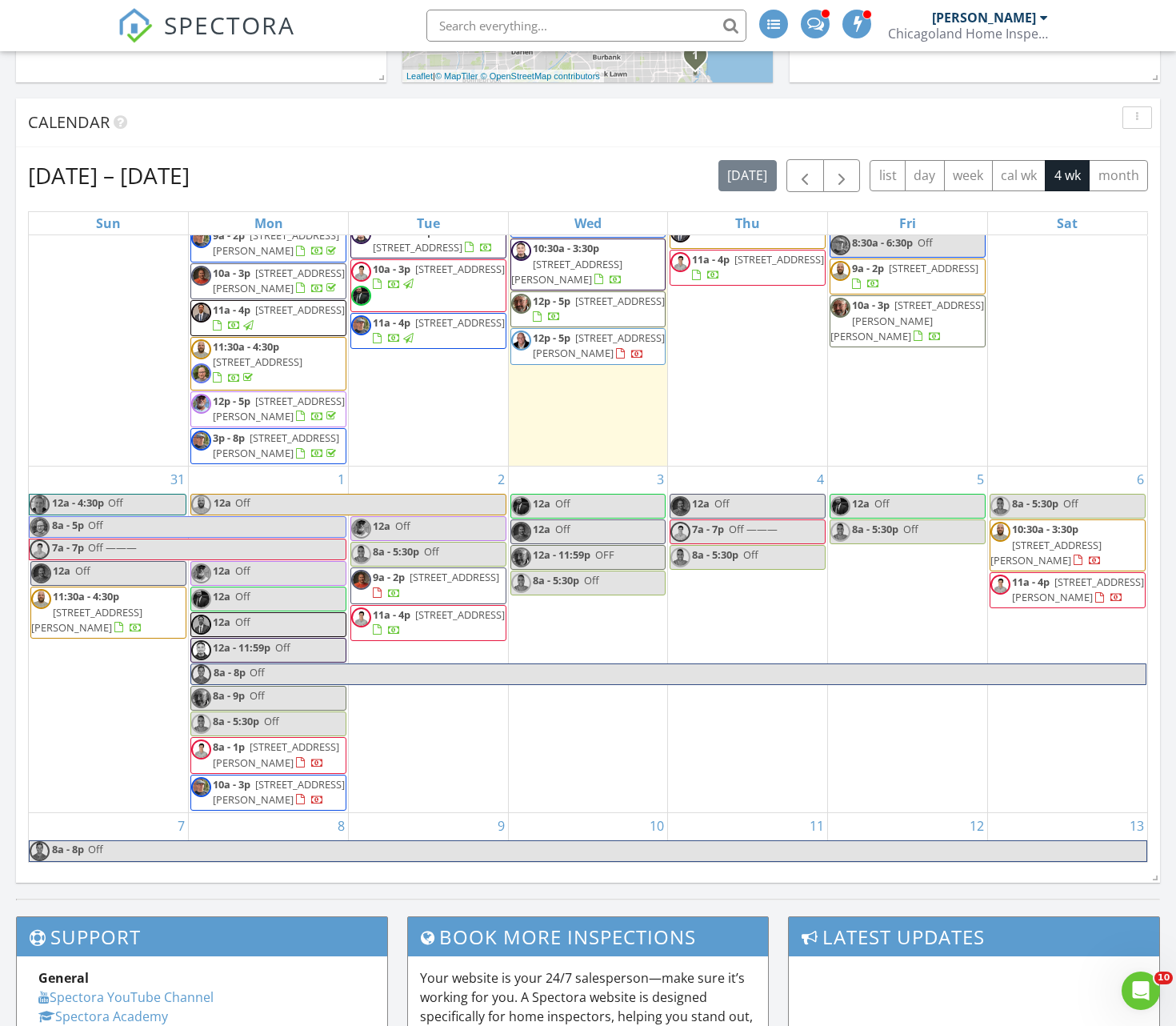
click at [280, 807] on span "1522 W Jonquil Terrace 3E, Chicago 60626" at bounding box center [279, 791] width 132 height 30
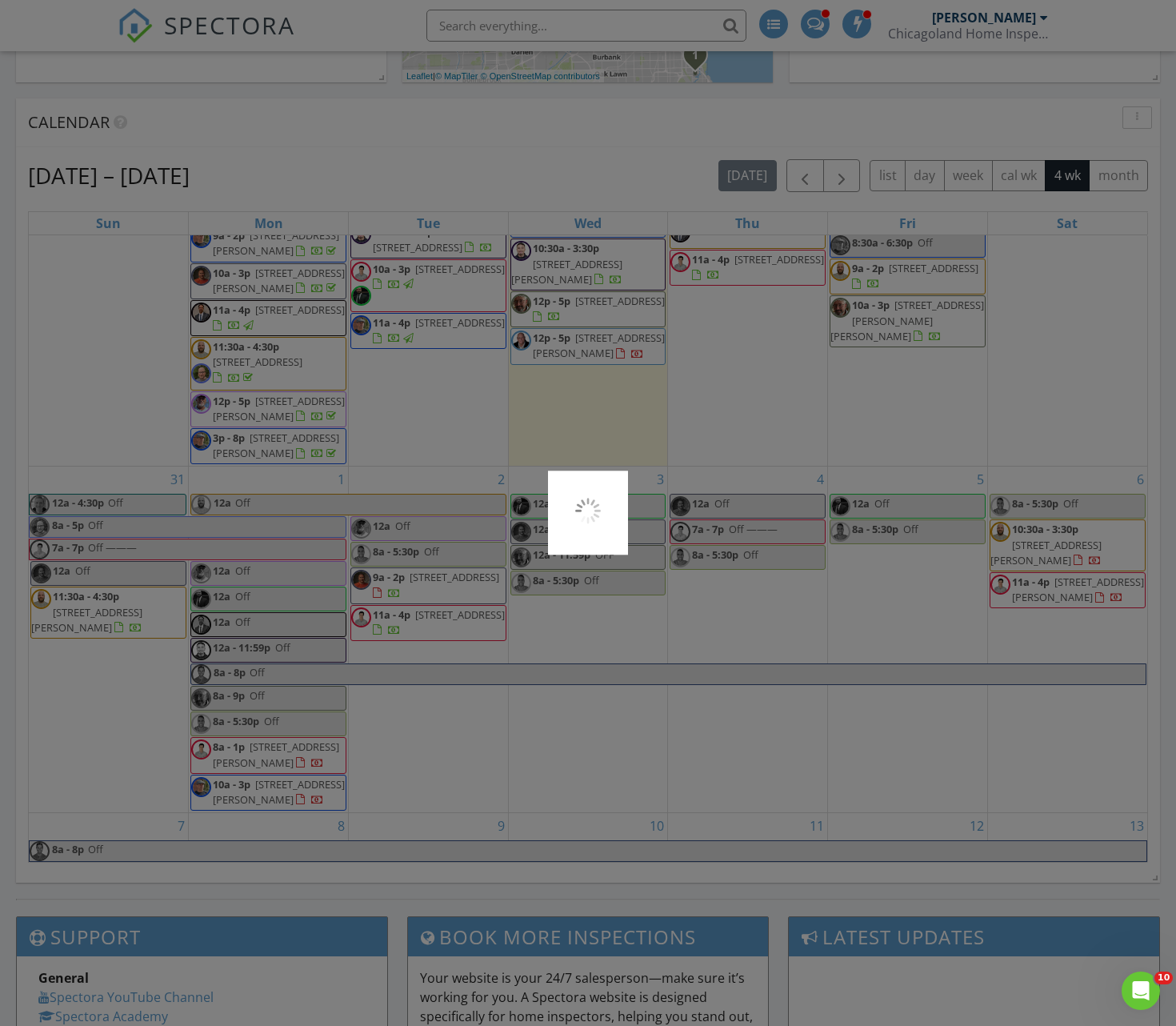
scroll to position [607, 0]
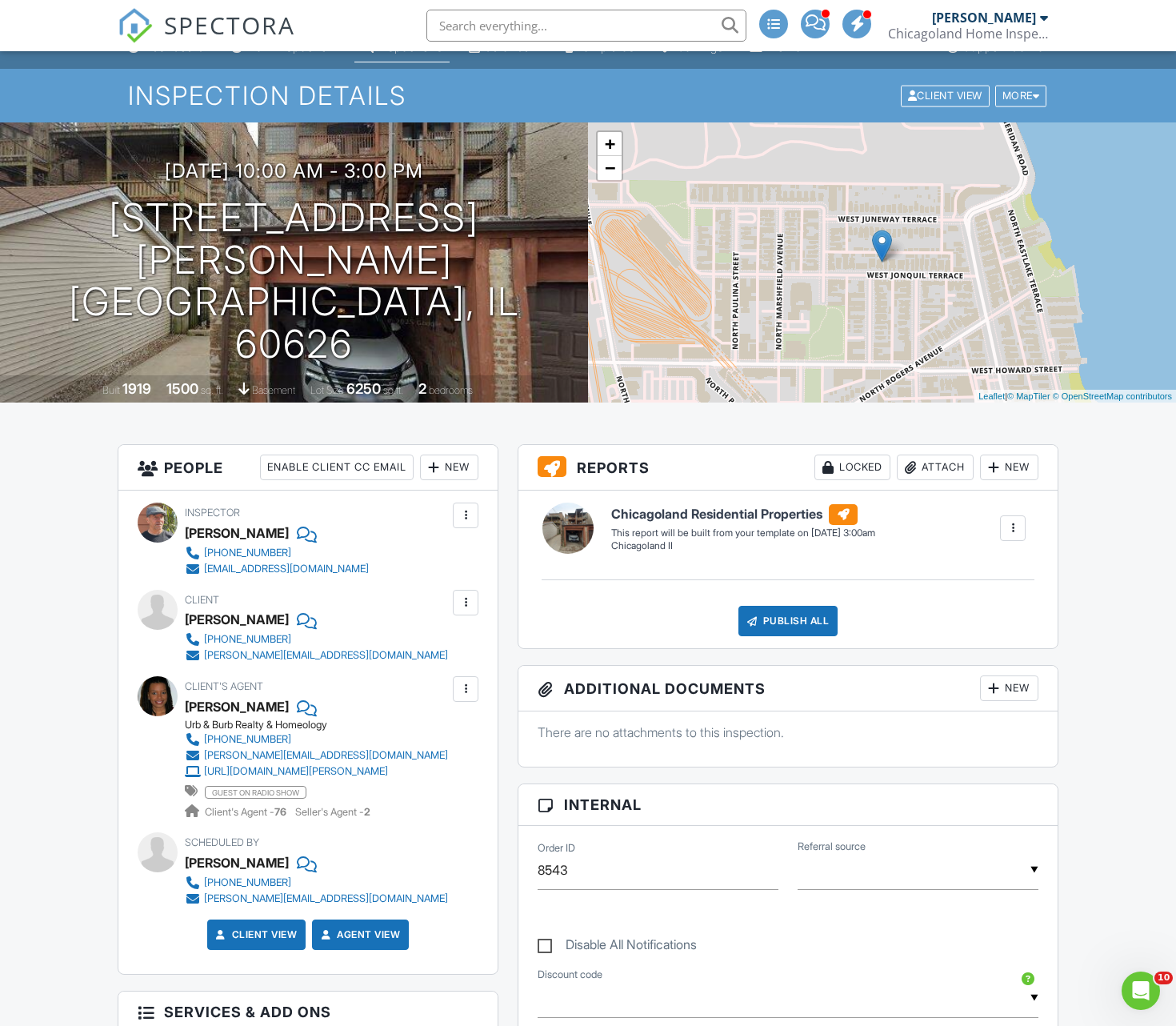
scroll to position [25, 0]
